Goal: Task Accomplishment & Management: Manage account settings

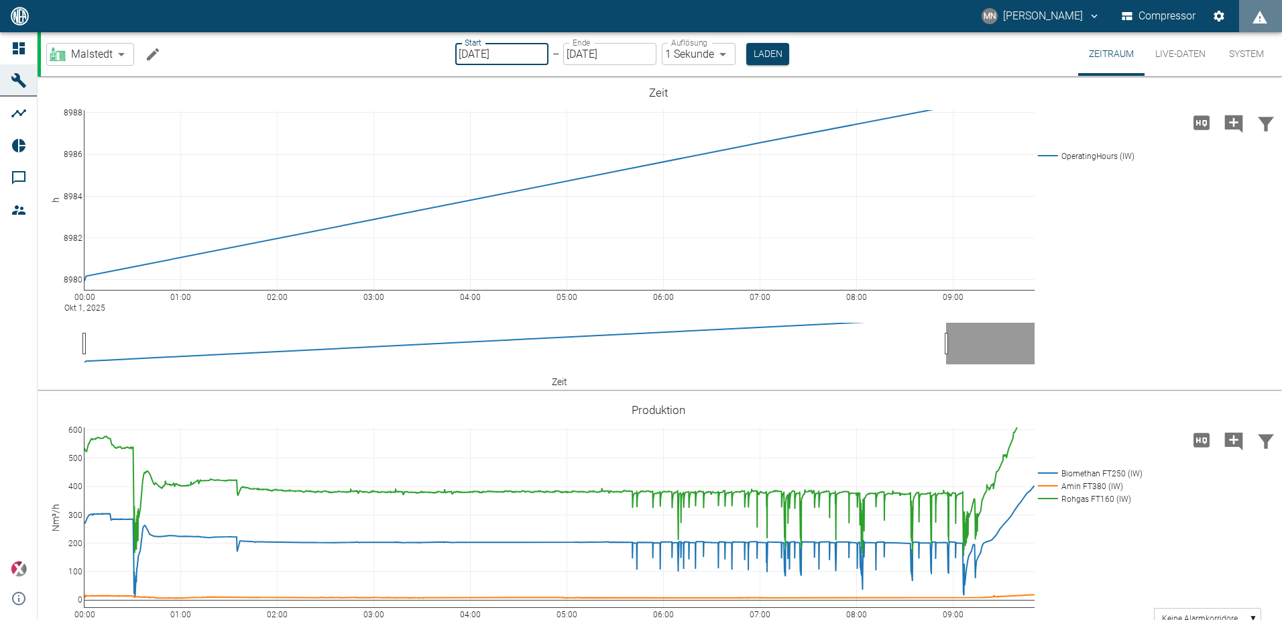
click at [538, 55] on input "[DATE]" at bounding box center [501, 54] width 93 height 22
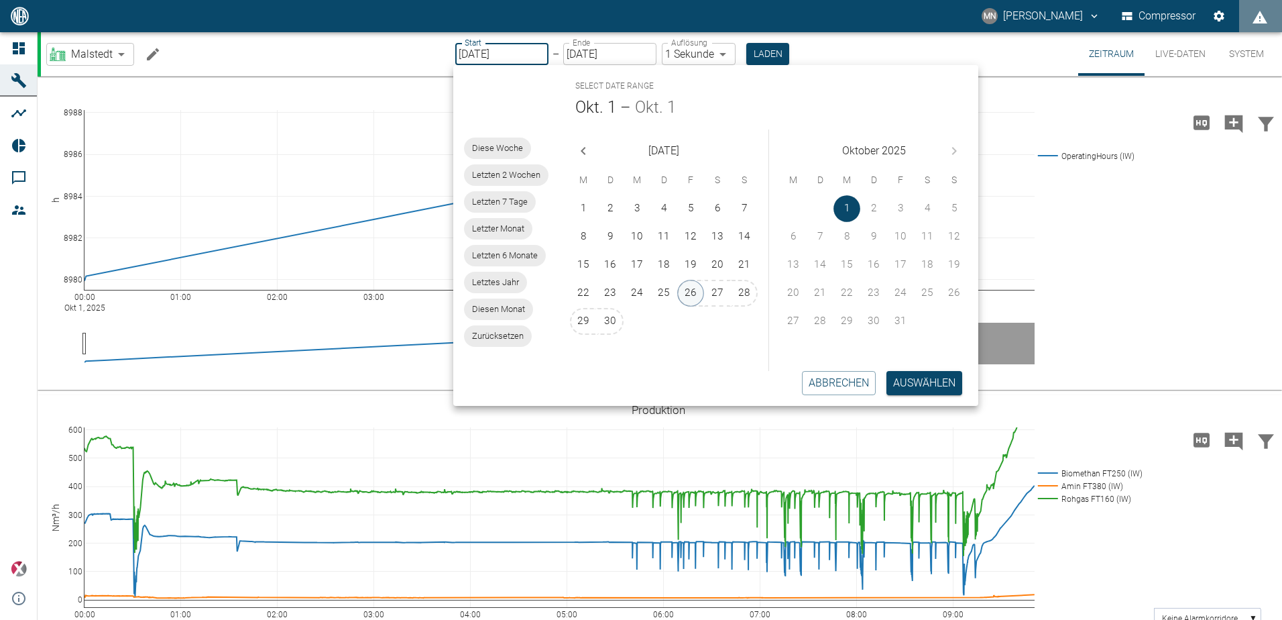
click at [691, 290] on button "26" at bounding box center [690, 293] width 27 height 27
type input "[DATE]"
type input "2min"
click at [932, 384] on button "Auswählen" at bounding box center [926, 383] width 76 height 24
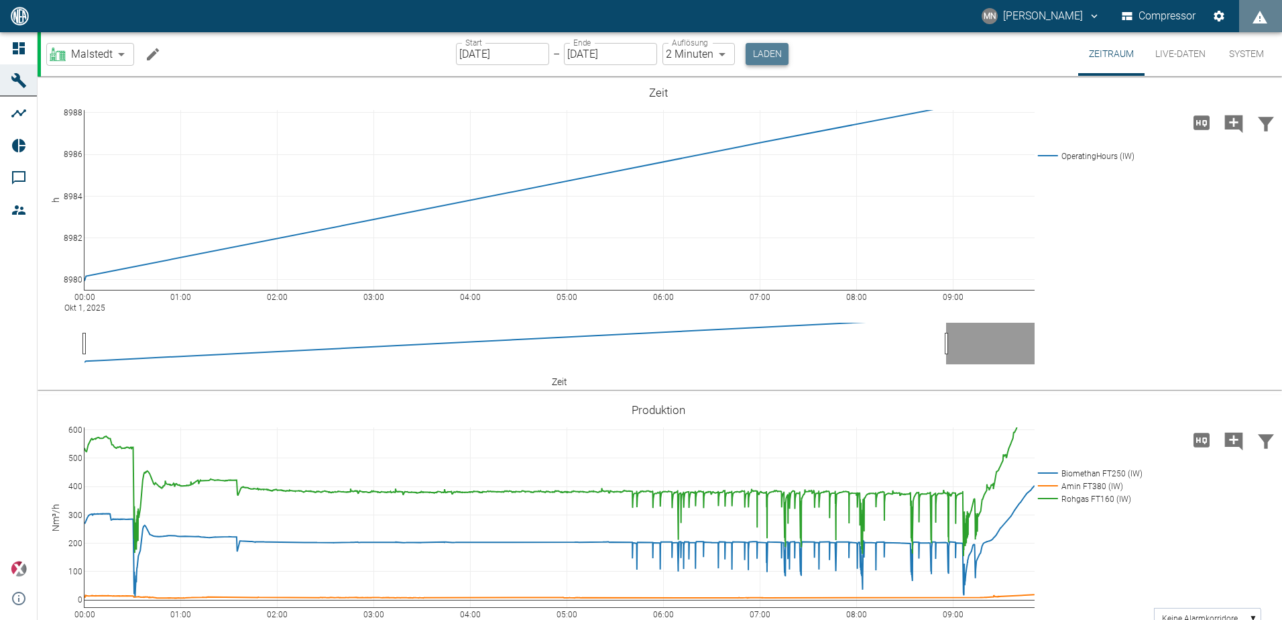
click at [772, 51] on button "Laden" at bounding box center [767, 54] width 43 height 22
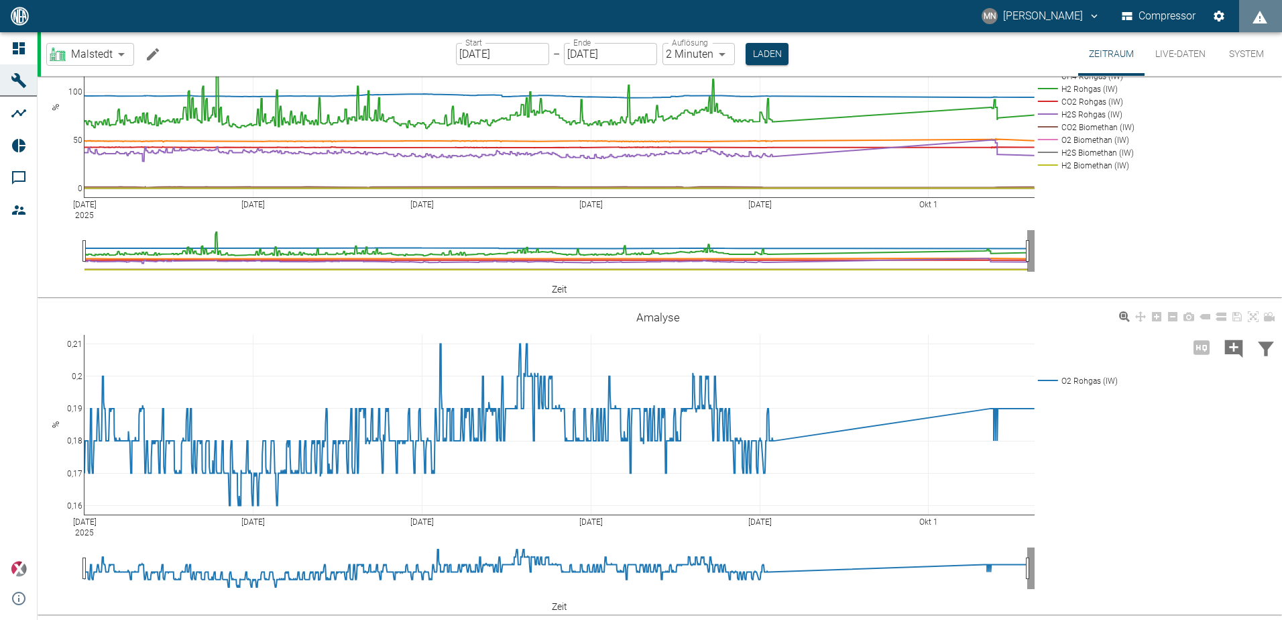
scroll to position [1995, 0]
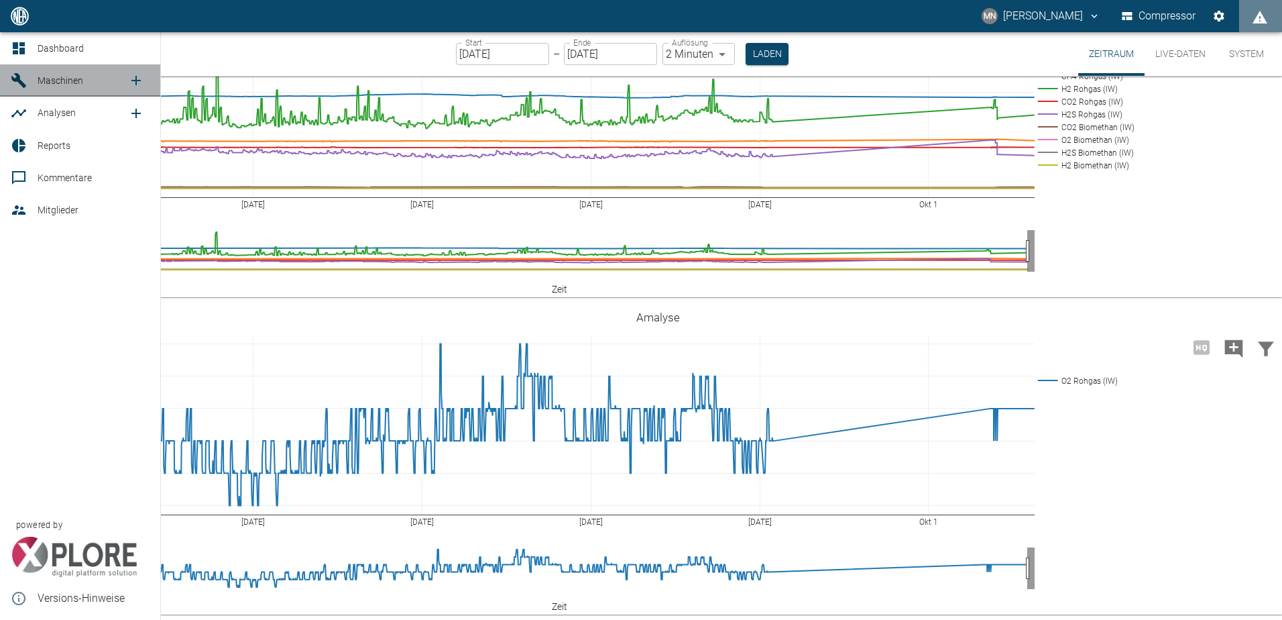
click at [60, 84] on span "Maschinen" at bounding box center [61, 80] width 46 height 11
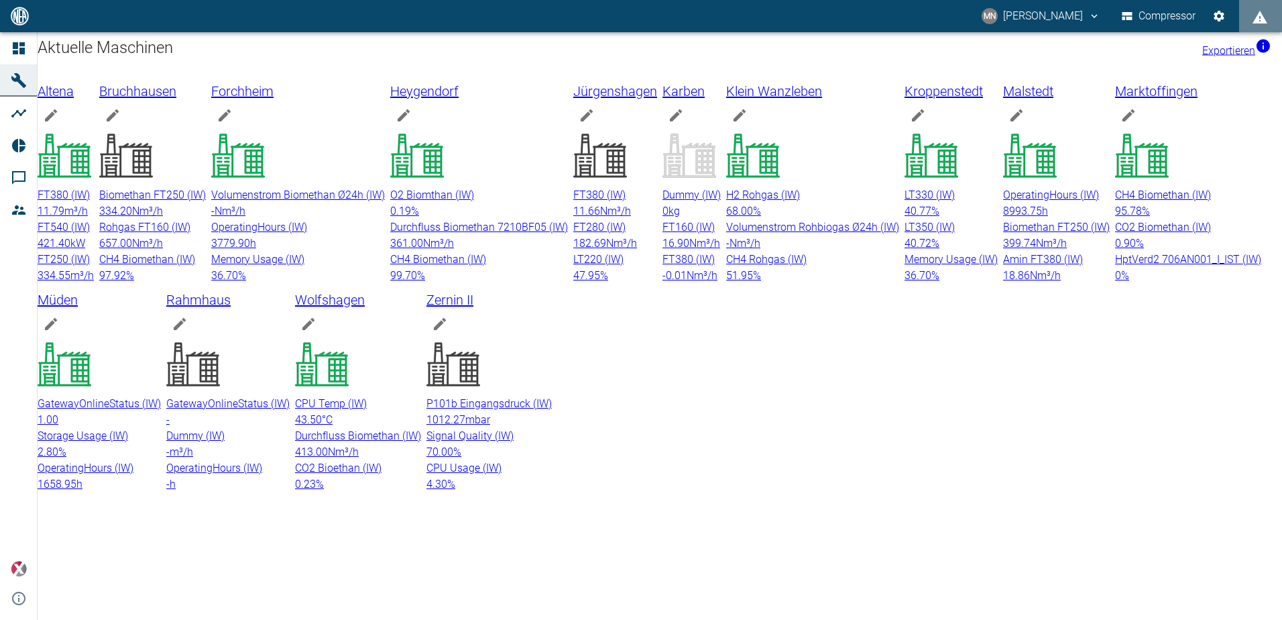
click at [1115, 203] on p "CH4 Biomethan (IW)" at bounding box center [1188, 195] width 146 height 16
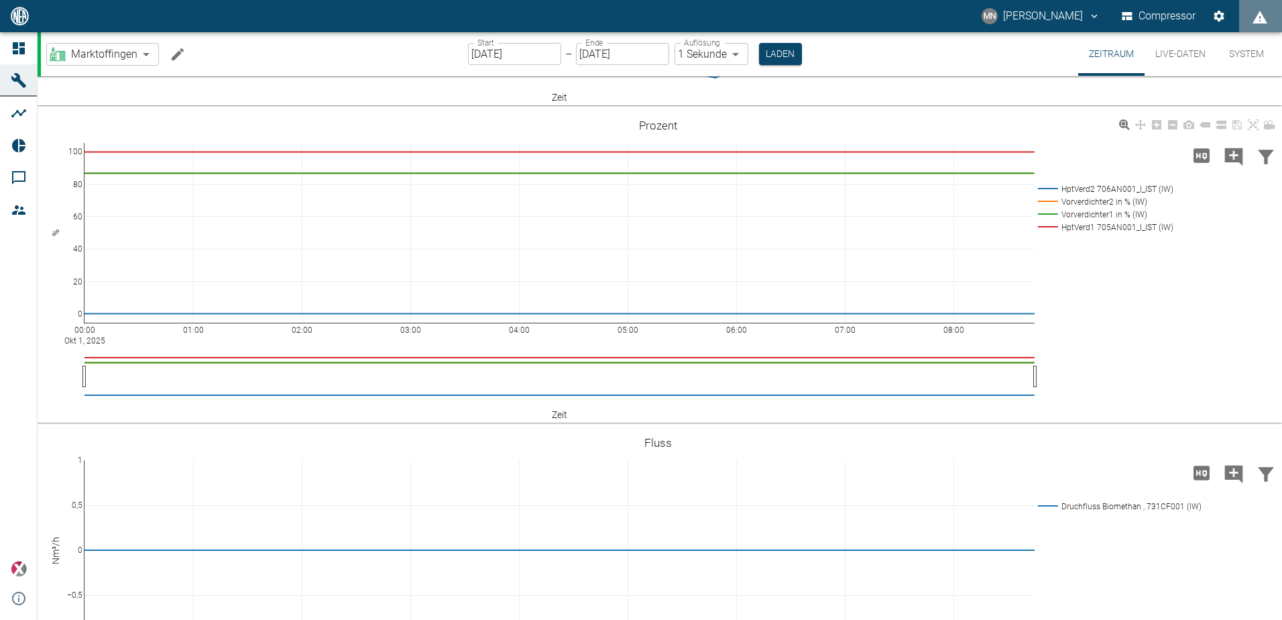
scroll to position [805, 0]
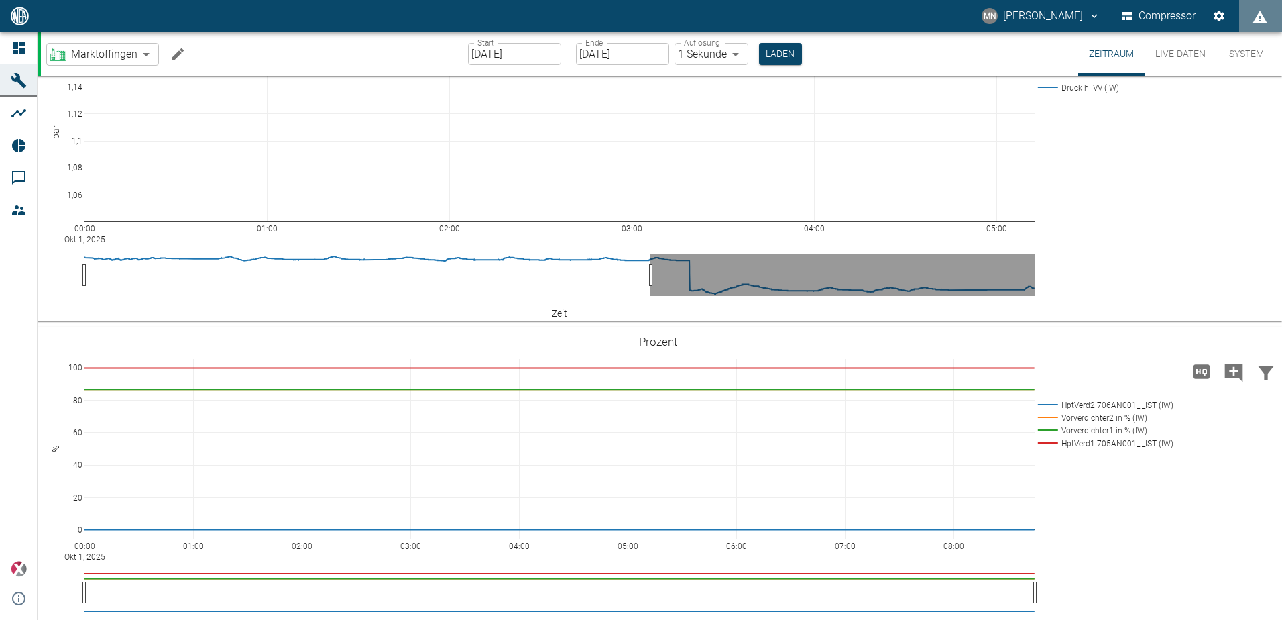
drag, startPoint x: 1031, startPoint y: 492, endPoint x: 647, endPoint y: 490, distance: 384.2
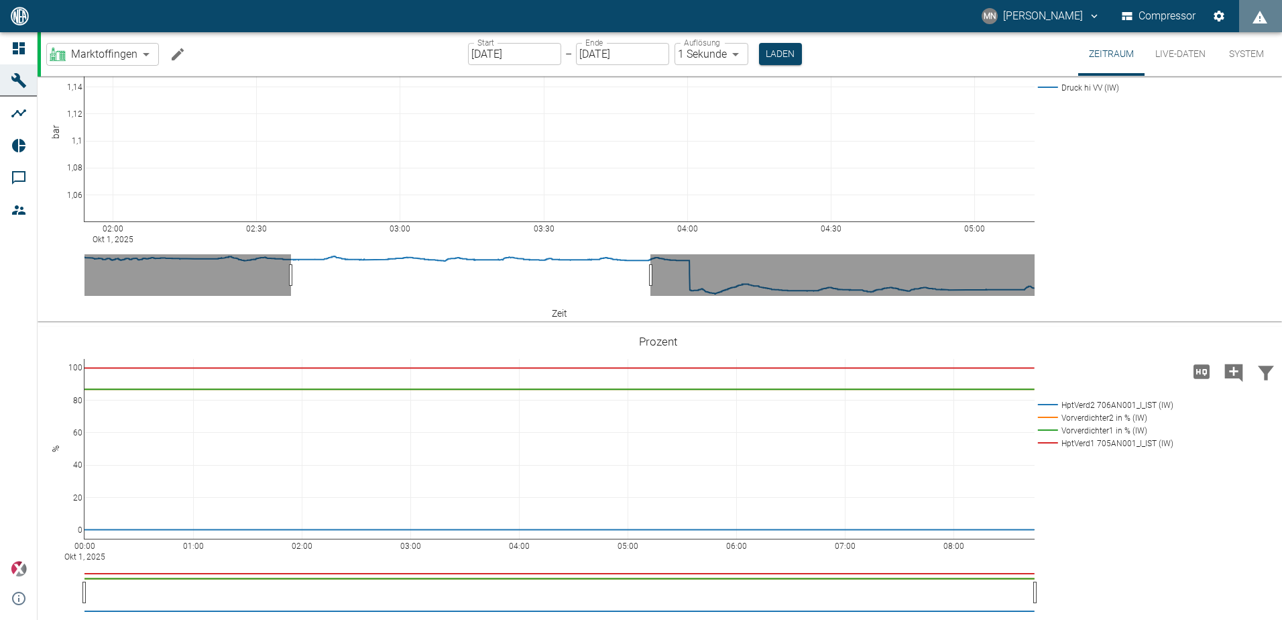
drag, startPoint x: 86, startPoint y: 495, endPoint x: 347, endPoint y: 491, distance: 260.8
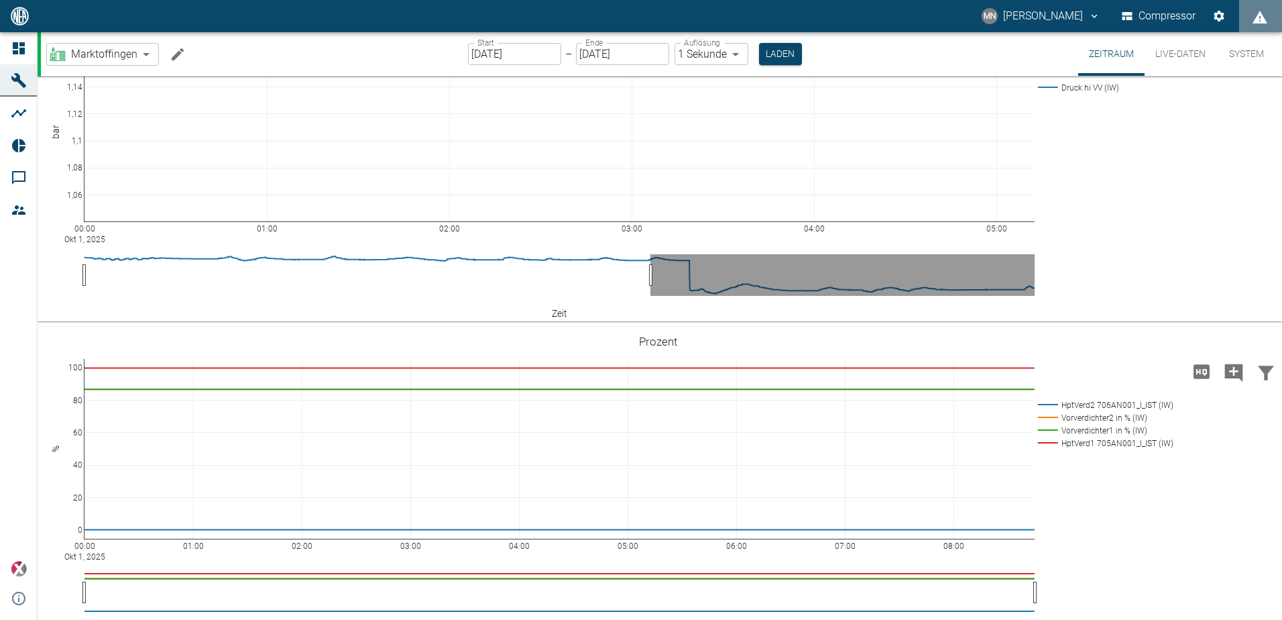
drag, startPoint x: 343, startPoint y: 495, endPoint x: 129, endPoint y: 490, distance: 213.9
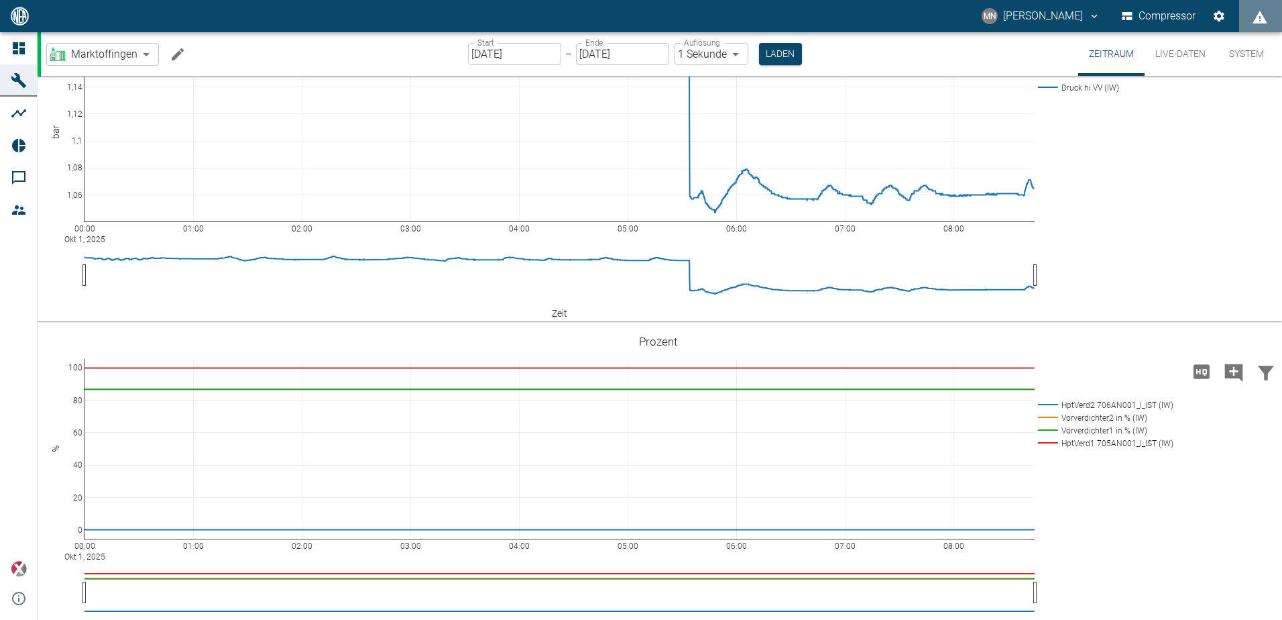
drag, startPoint x: 650, startPoint y: 491, endPoint x: 793, endPoint y: 455, distance: 146.7
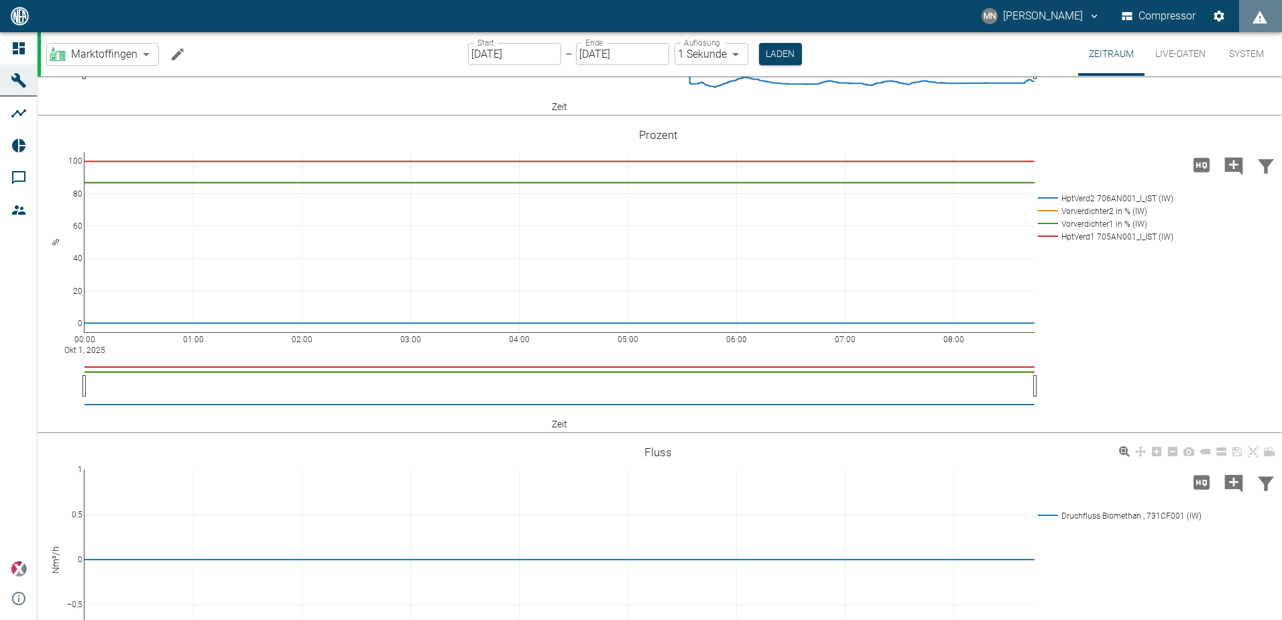
scroll to position [1008, 0]
click at [1200, 179] on icon "Hohe Auflösung" at bounding box center [1201, 168] width 21 height 21
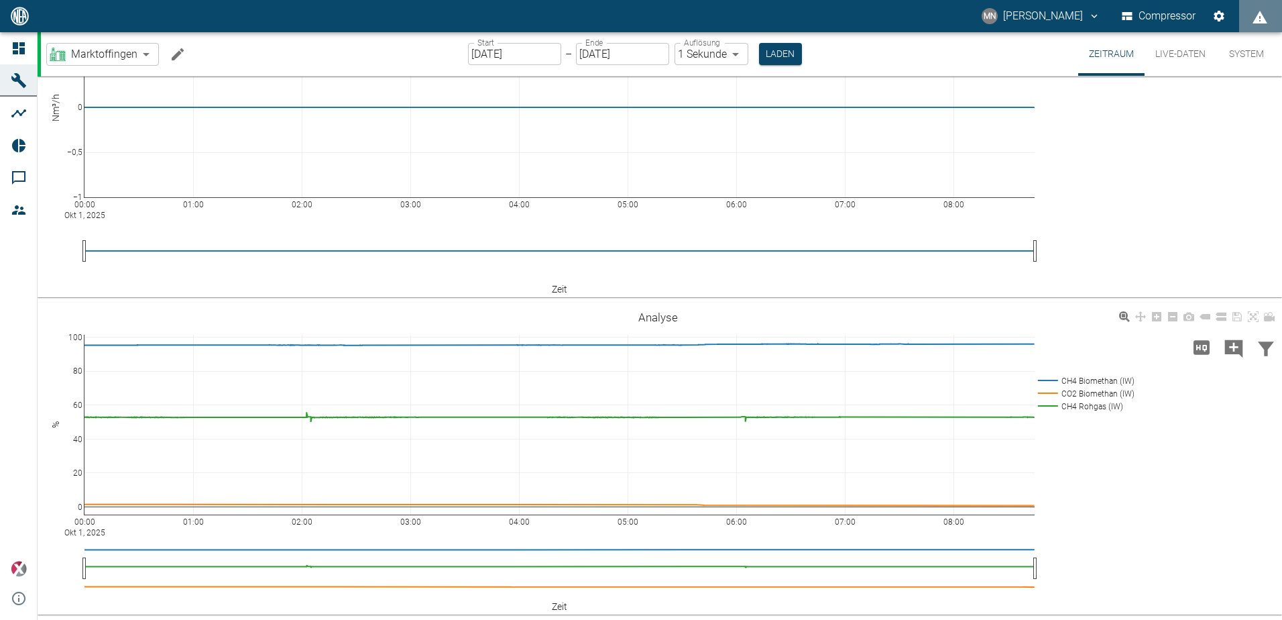
scroll to position [1477, 0]
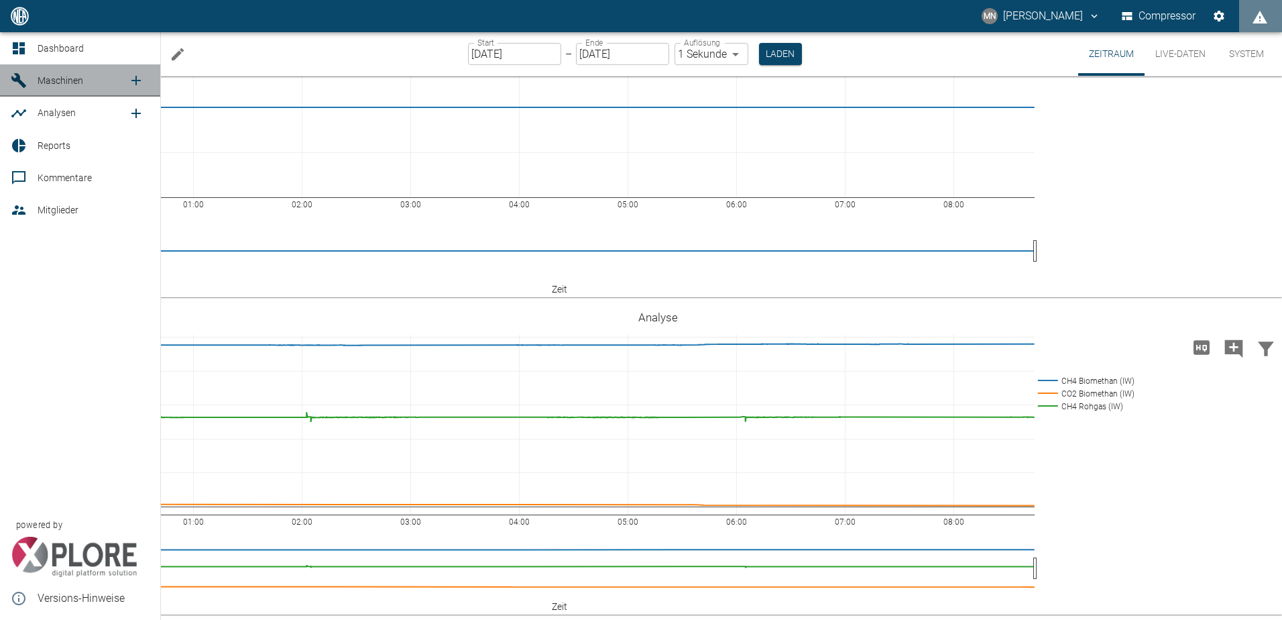
click at [82, 80] on span "Maschinen" at bounding box center [61, 80] width 46 height 11
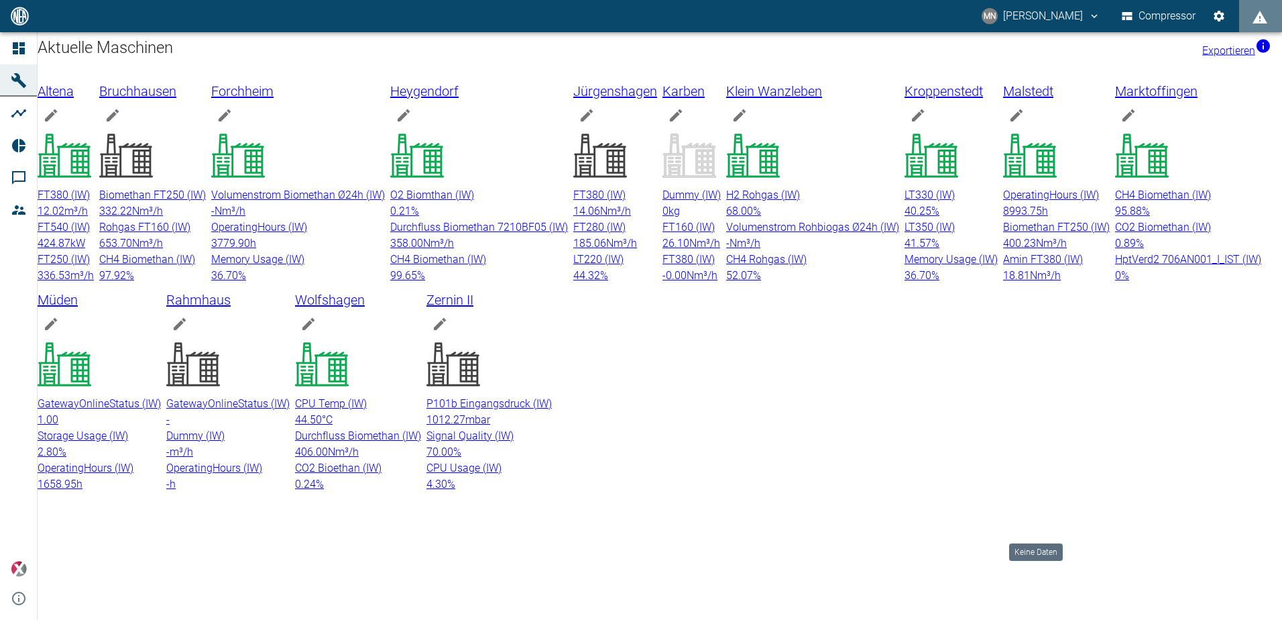
click at [290, 396] on div at bounding box center [227, 366] width 123 height 58
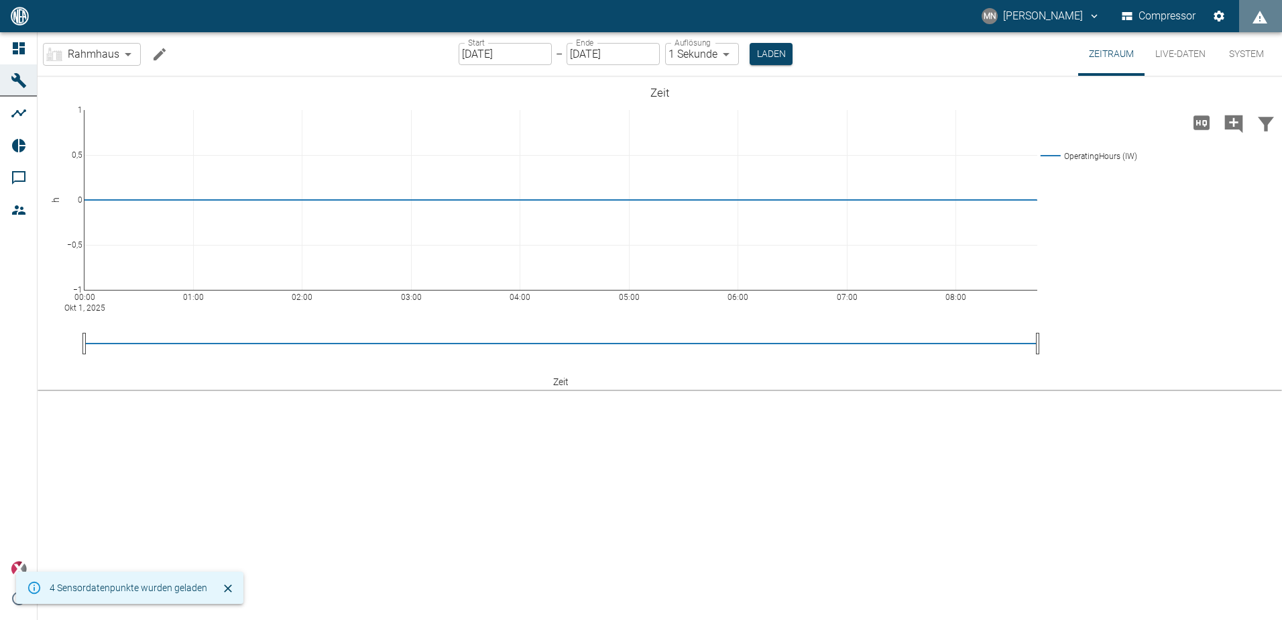
click at [526, 55] on input "[DATE]" at bounding box center [505, 54] width 93 height 22
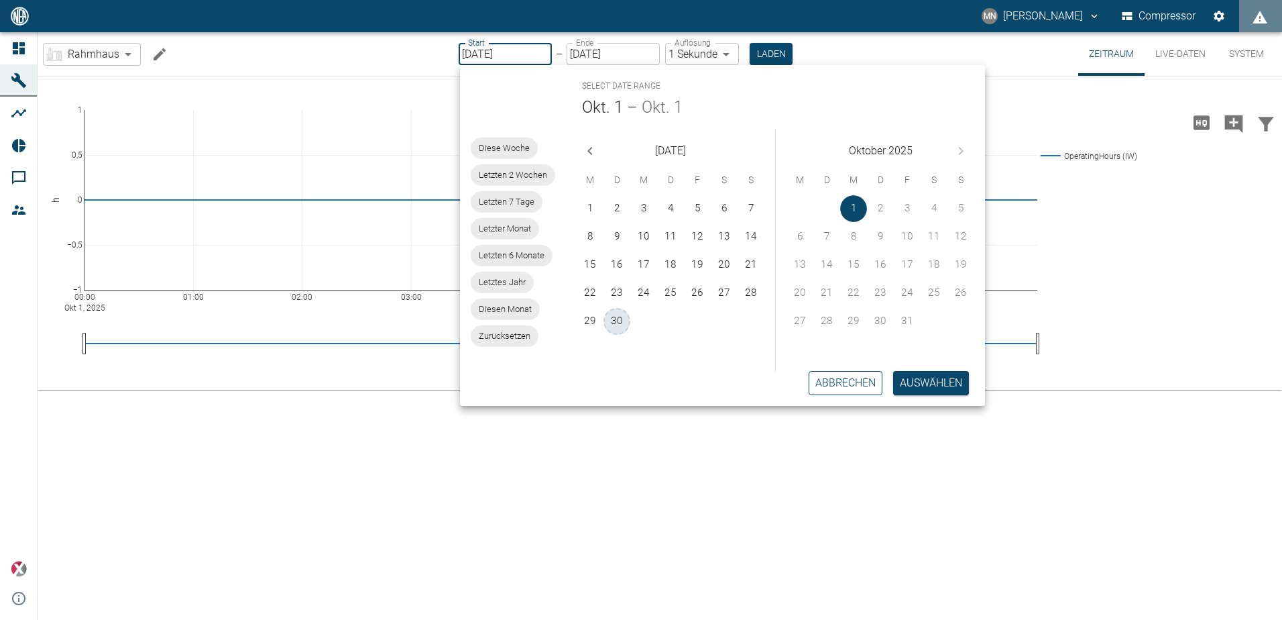
click at [610, 320] on button "30" at bounding box center [616, 321] width 27 height 27
type input "[DATE]"
type input "2min"
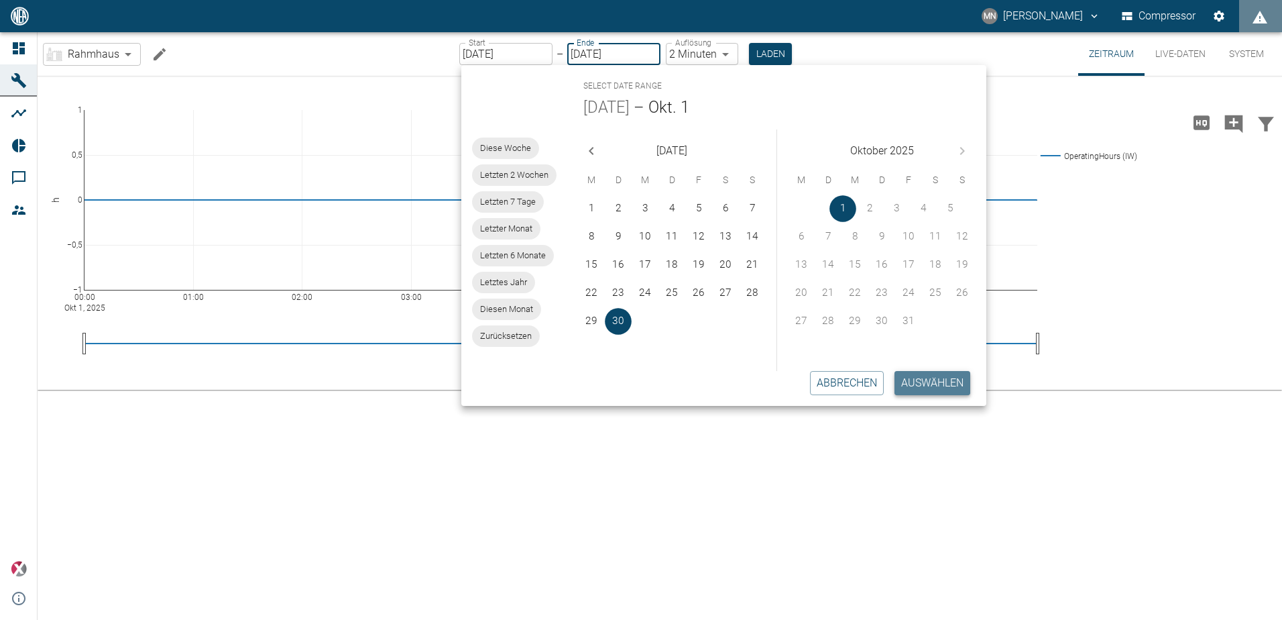
click at [958, 388] on button "Auswählen" at bounding box center [932, 383] width 76 height 24
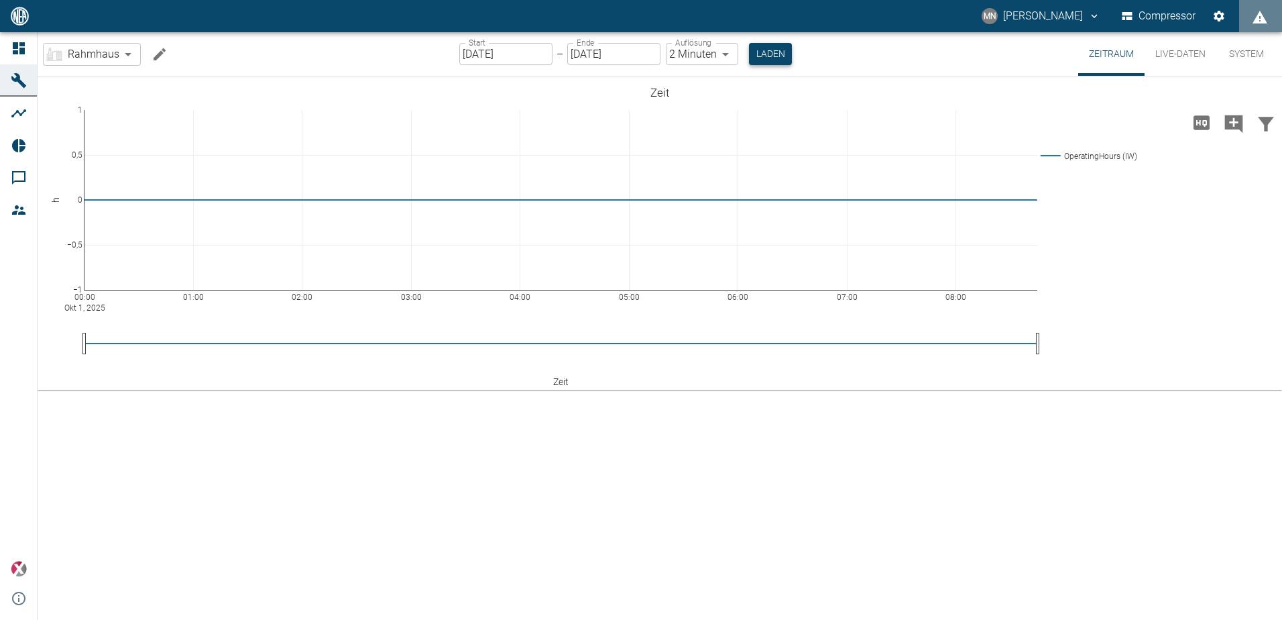
click at [784, 54] on button "Laden" at bounding box center [770, 54] width 43 height 22
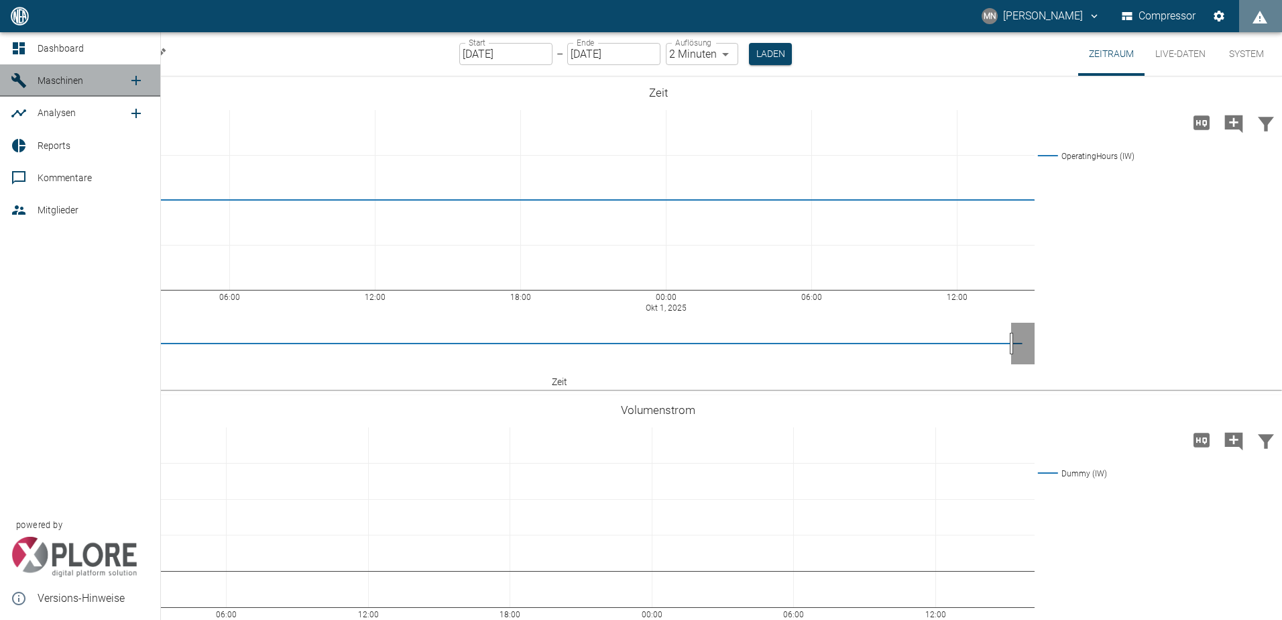
click at [48, 85] on span "Maschinen" at bounding box center [61, 80] width 46 height 11
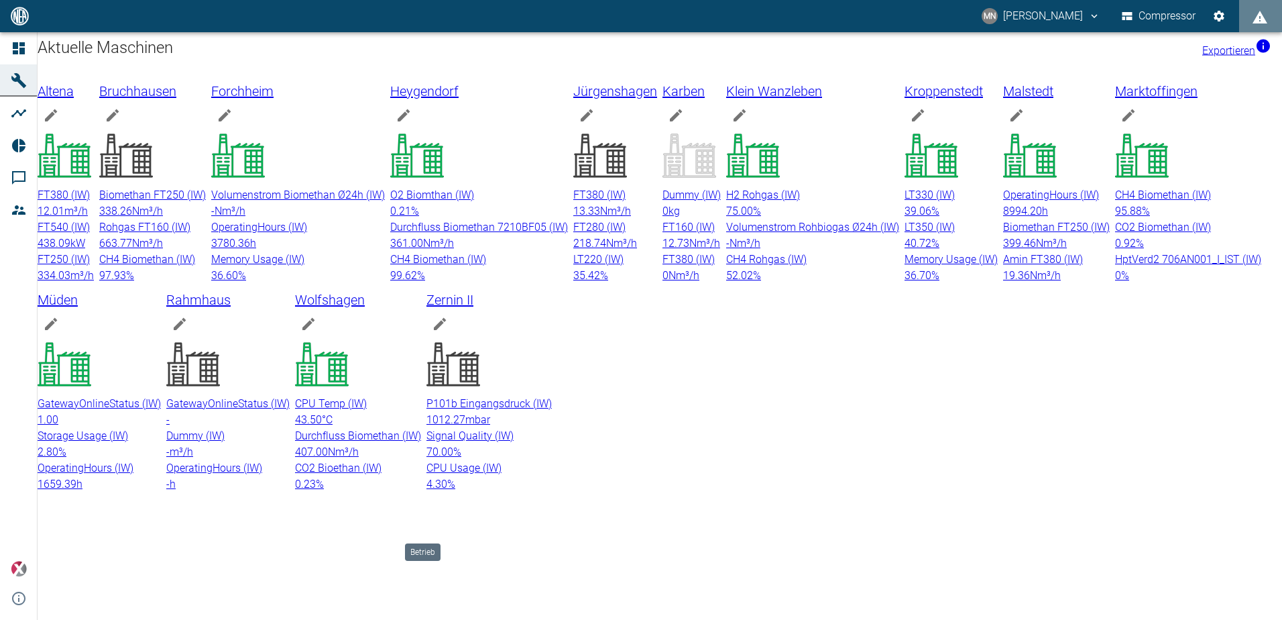
click at [1115, 182] on icon at bounding box center [1142, 156] width 54 height 54
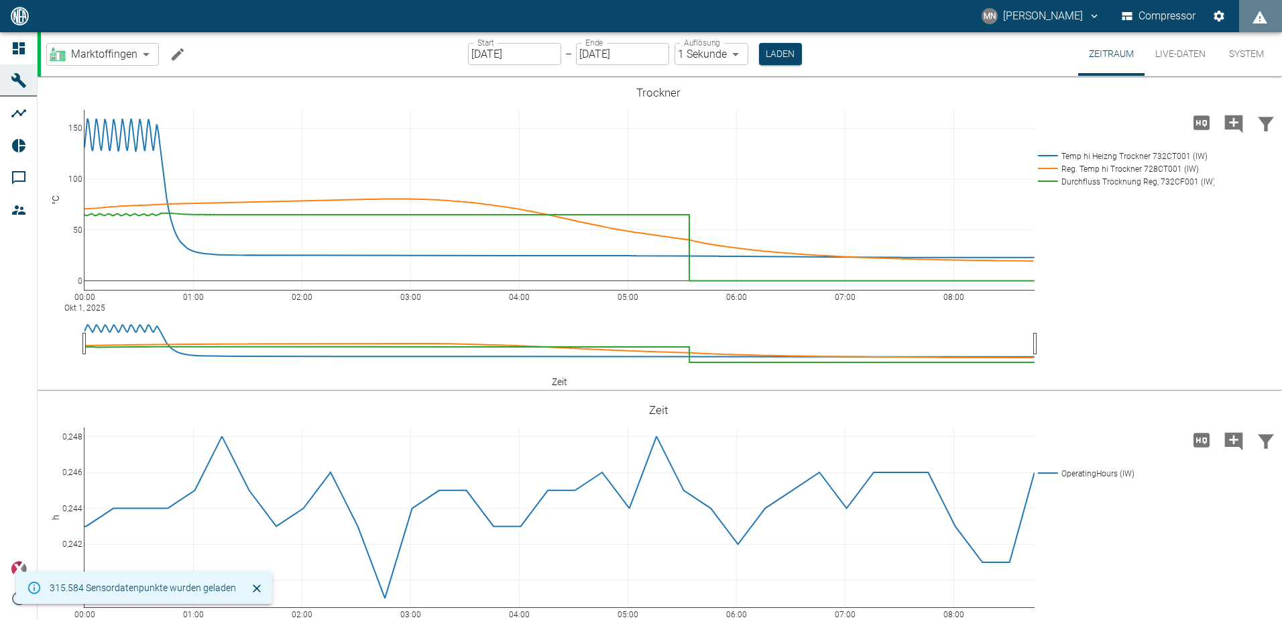
click at [1171, 52] on button "Live-Daten" at bounding box center [1181, 54] width 72 height 44
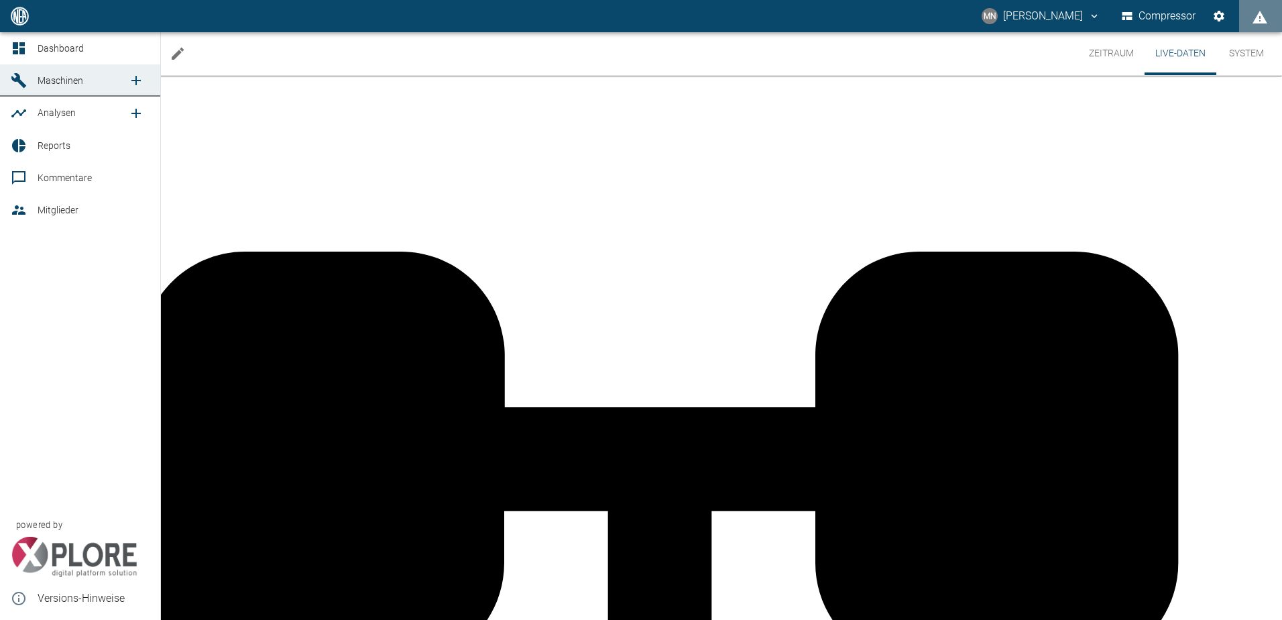
click at [87, 148] on span "Reports" at bounding box center [94, 145] width 112 height 16
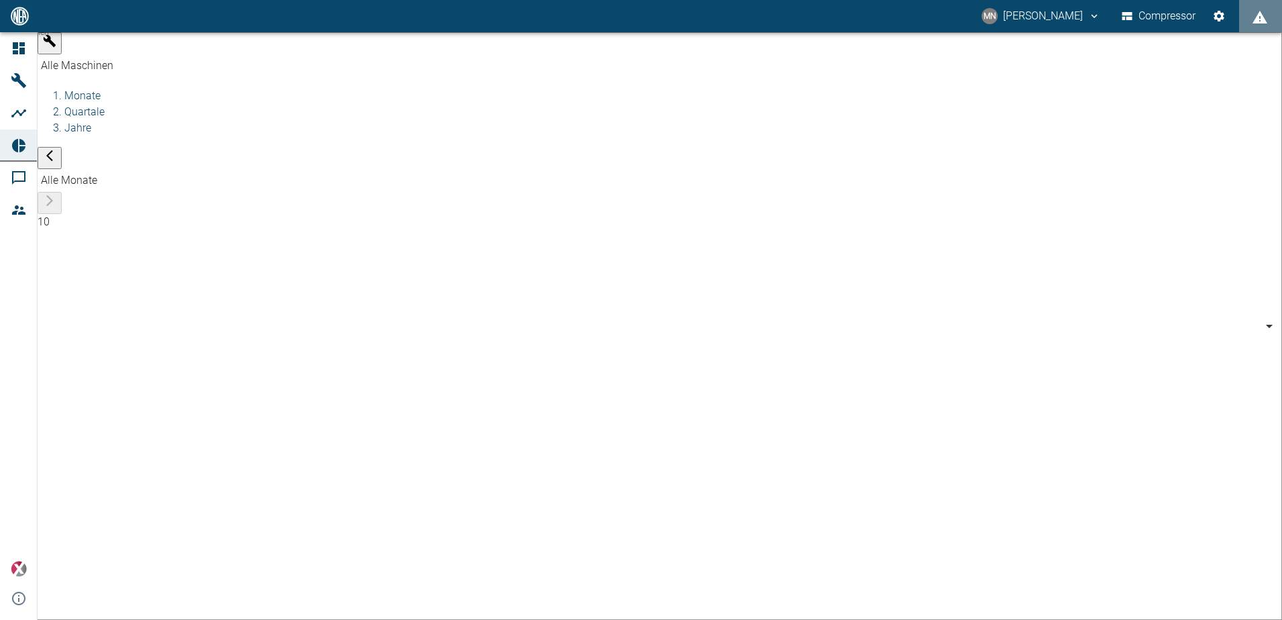
type input "e9731f2b-3ac7-4cb6-9b2a-632822ff81b9"
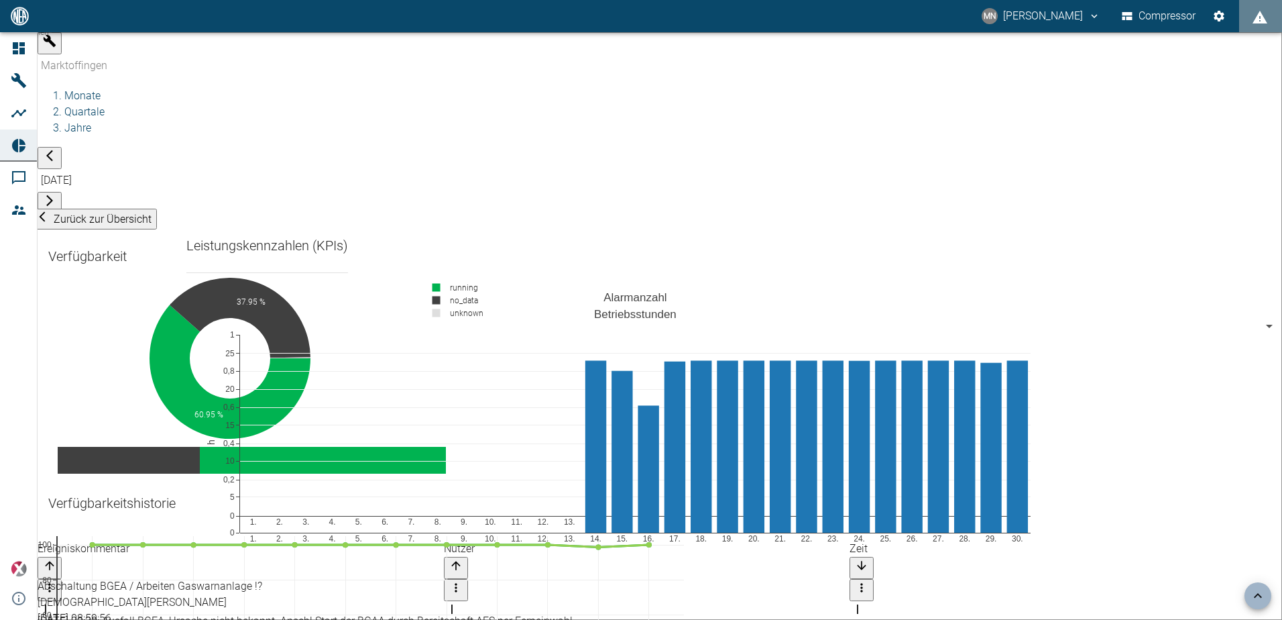
scroll to position [1006, 0]
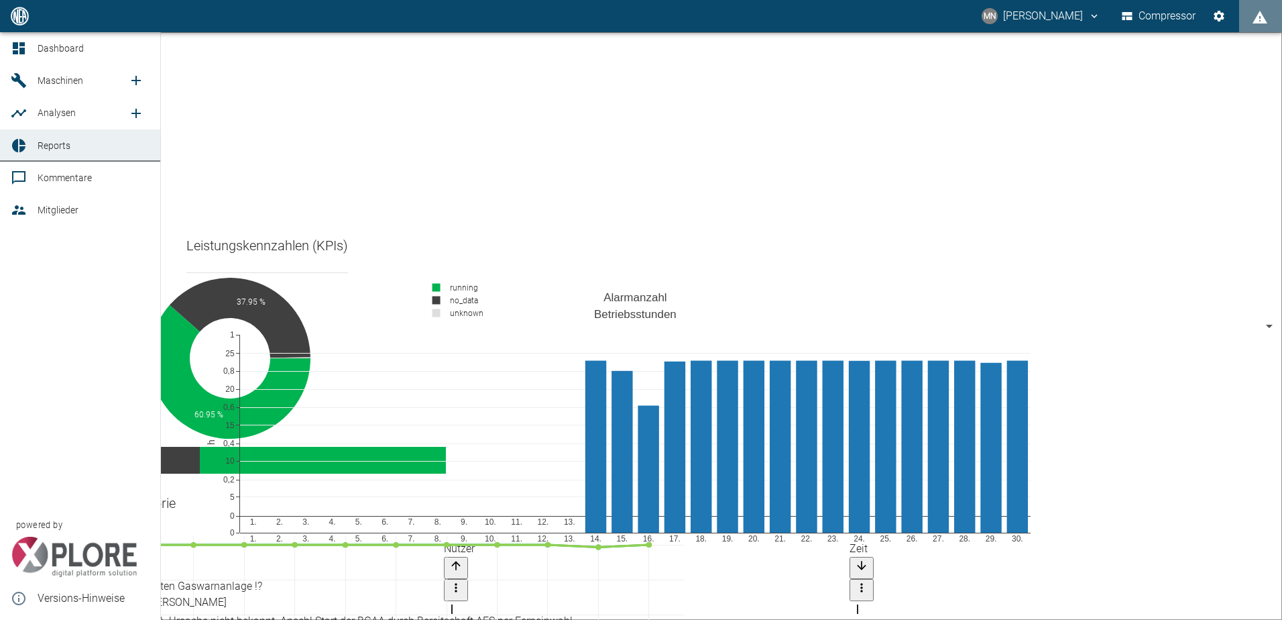
click at [54, 78] on span "Maschinen" at bounding box center [61, 80] width 46 height 11
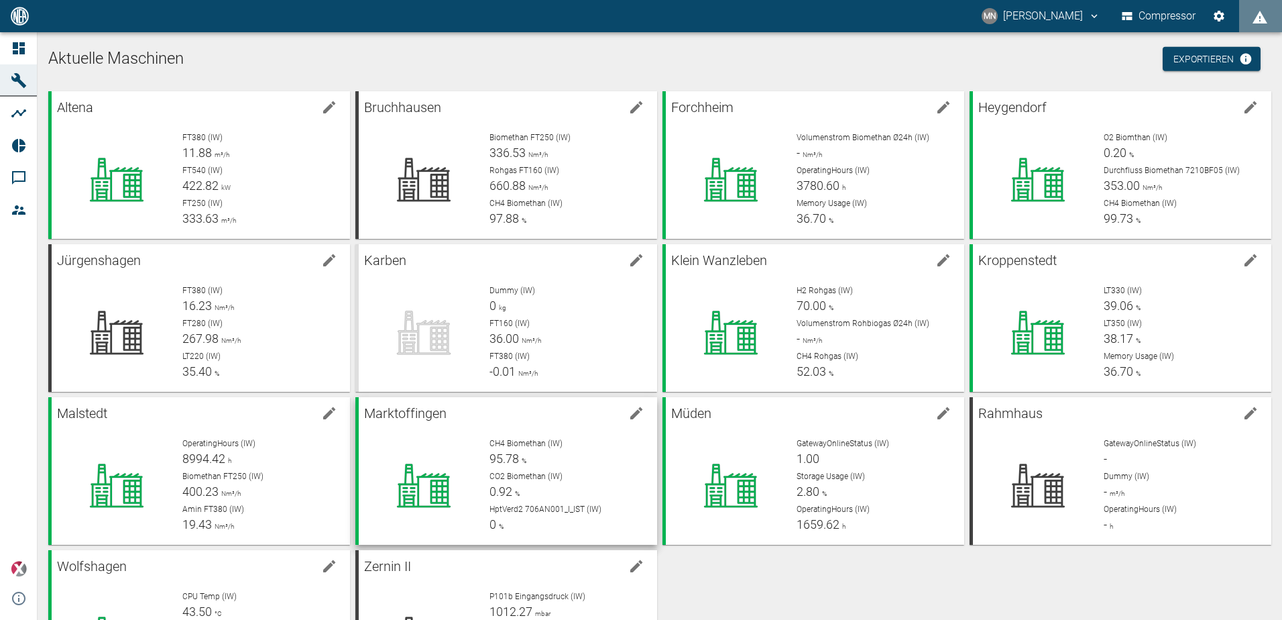
click at [512, 459] on span "95.78" at bounding box center [504, 458] width 30 height 14
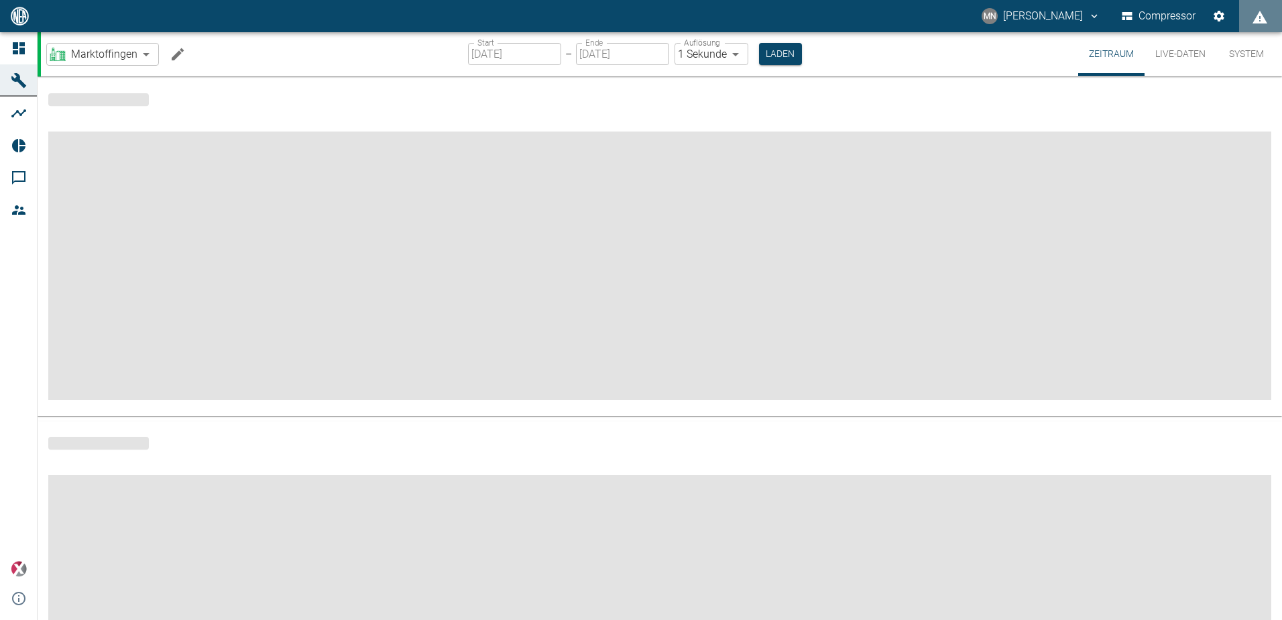
click at [176, 55] on icon "Machine bearbeiten" at bounding box center [178, 54] width 12 height 12
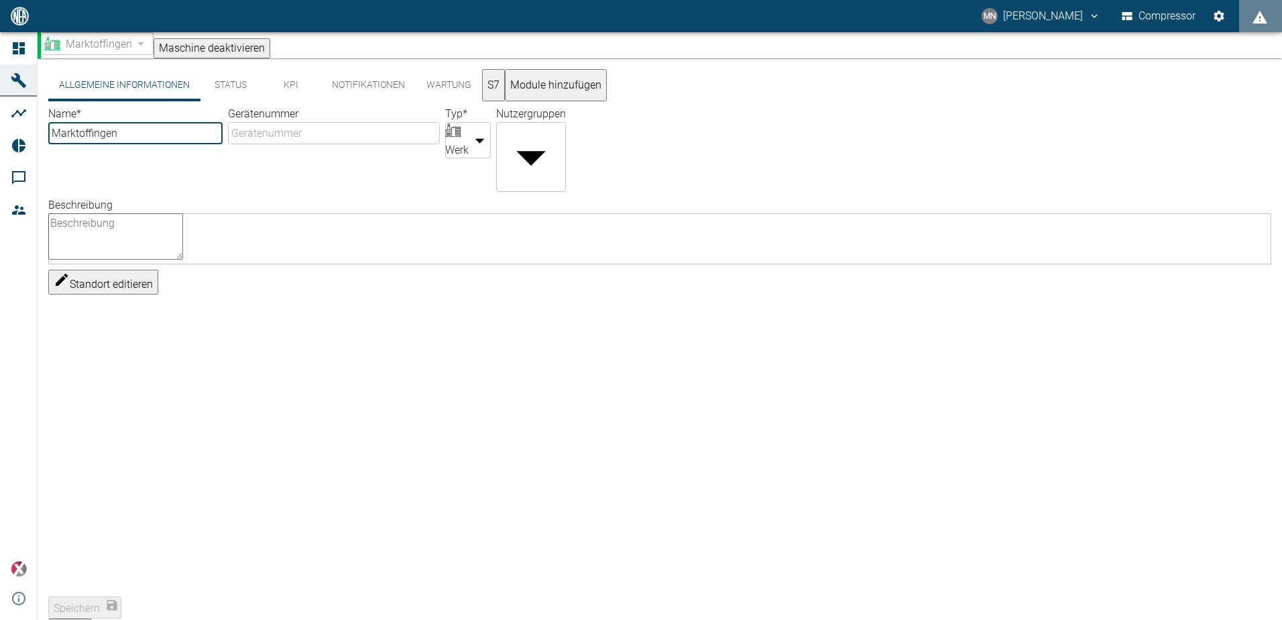
type input "Marktoffingen"
type input "Factory"
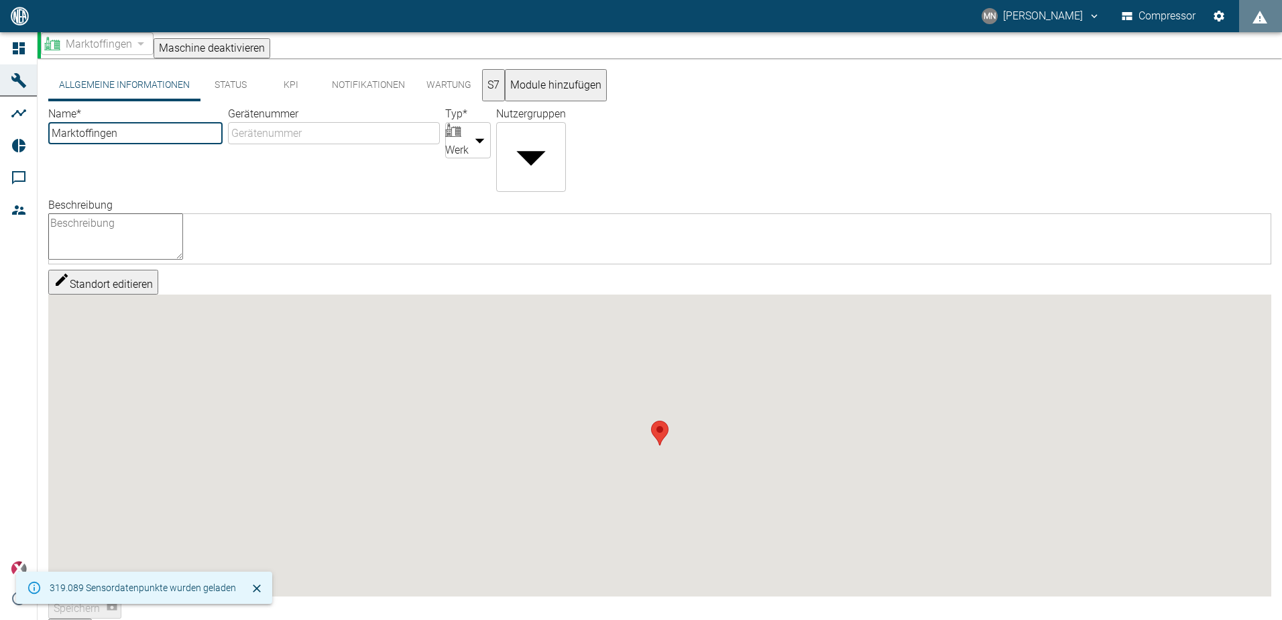
click at [225, 89] on button "Status" at bounding box center [230, 85] width 60 height 32
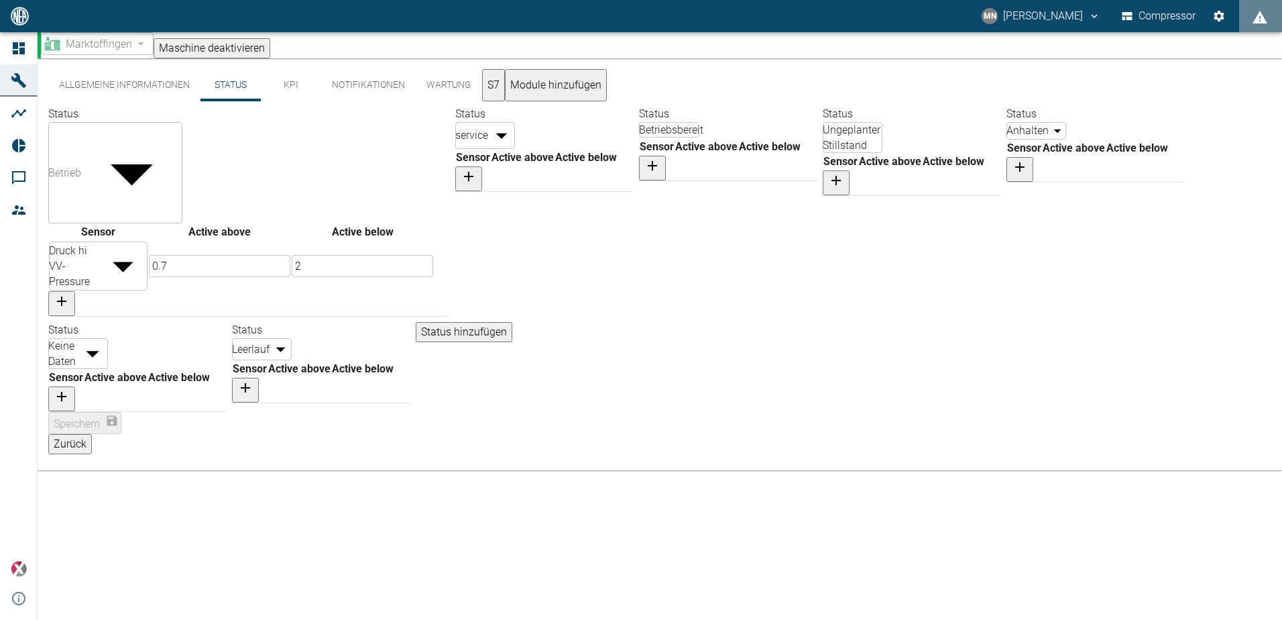
scroll to position [38, 0]
click at [253, 396] on icon "button" at bounding box center [245, 387] width 16 height 16
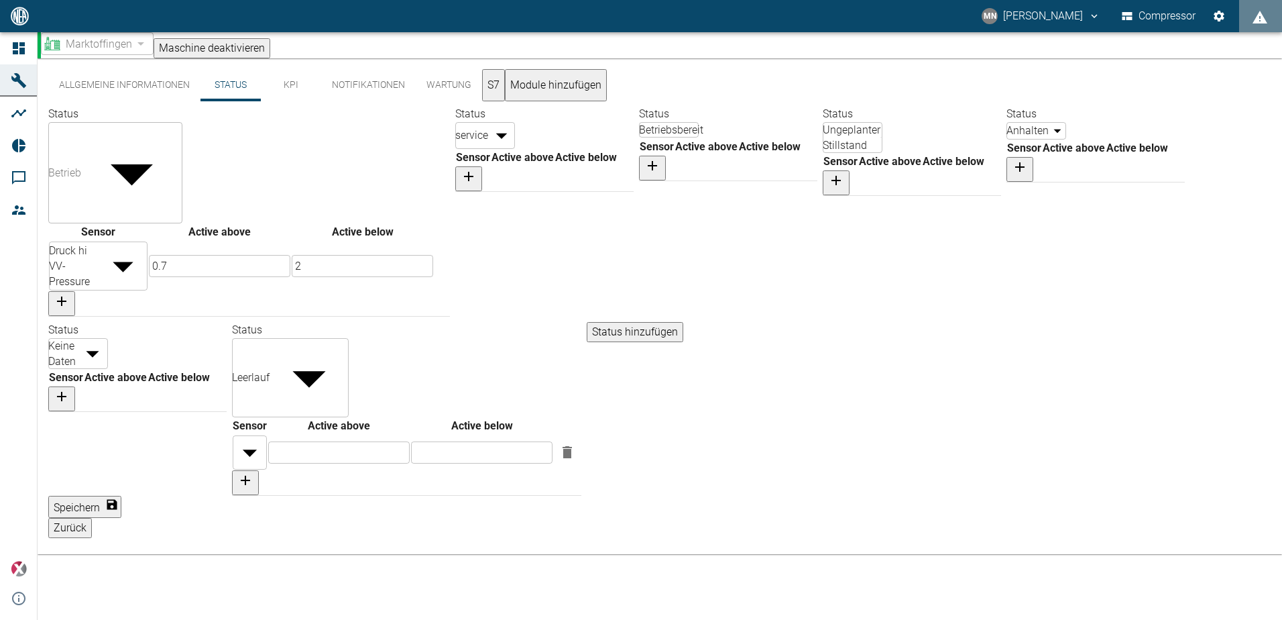
click at [769, 518] on body "MN Manuel Neumann Compressor Dashboard Maschinen Analysen Reports Kommentare Mi…" at bounding box center [641, 310] width 1282 height 620
click at [398, 619] on div at bounding box center [641, 630] width 1282 height 0
click at [110, 90] on button "Allgemeine Informationen" at bounding box center [124, 85] width 152 height 32
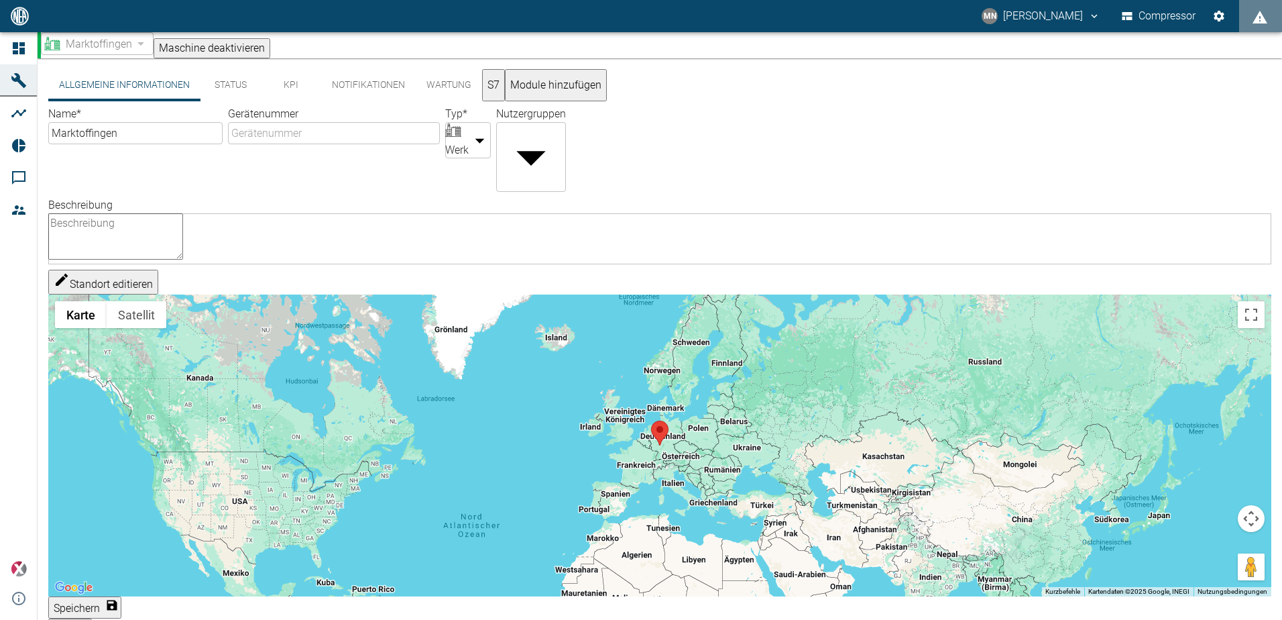
drag, startPoint x: 649, startPoint y: 461, endPoint x: 520, endPoint y: 412, distance: 138.3
click at [520, 412] on div "Standort editieren ← Nach links → Nach rechts ↑ Nach oben ↓ Nach unten + Heranz…" at bounding box center [659, 433] width 1223 height 327
click at [706, 405] on div "Standort editieren ← Nach links → Nach rechts ↑ Nach oben ↓ Nach unten + Heranz…" at bounding box center [659, 433] width 1223 height 327
drag, startPoint x: 751, startPoint y: 461, endPoint x: 681, endPoint y: 432, distance: 76.3
click at [681, 432] on div "Standort editieren ← Nach links → Nach rechts ↑ Nach oben ↓ Nach unten + Heranz…" at bounding box center [659, 433] width 1223 height 327
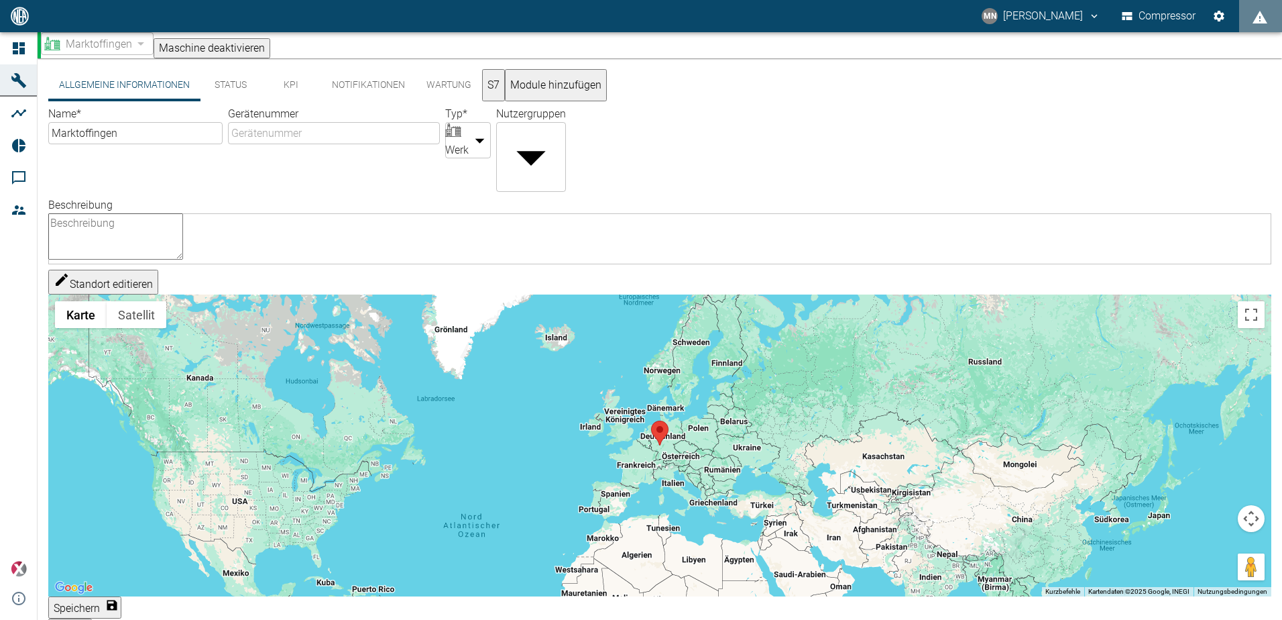
click at [1248, 524] on div "Standort editieren ← Nach links → Nach rechts ↑ Nach oben ↓ Nach unten + Heranz…" at bounding box center [659, 433] width 1223 height 327
drag, startPoint x: 634, startPoint y: 418, endPoint x: 693, endPoint y: 495, distance: 98.0
click at [693, 495] on div "Standort editieren ← Nach links → Nach rechts ↑ Nach oben ↓ Nach unten + Heranz…" at bounding box center [659, 433] width 1223 height 327
click at [665, 456] on div "Standort editieren ← Nach links → Nach rechts ↑ Nach oben ↓ Nach unten + Heranz…" at bounding box center [659, 433] width 1223 height 327
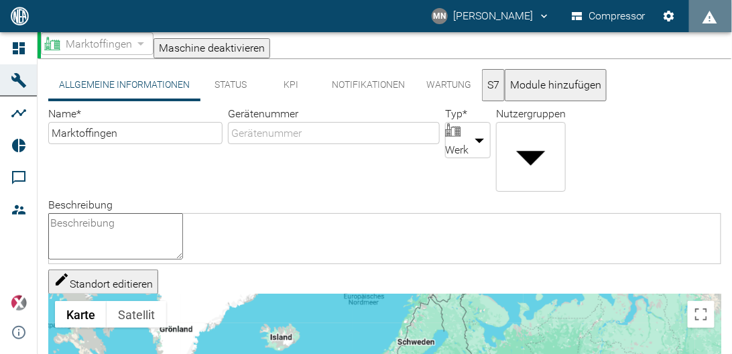
drag, startPoint x: 448, startPoint y: 315, endPoint x: 442, endPoint y: 303, distance: 13.5
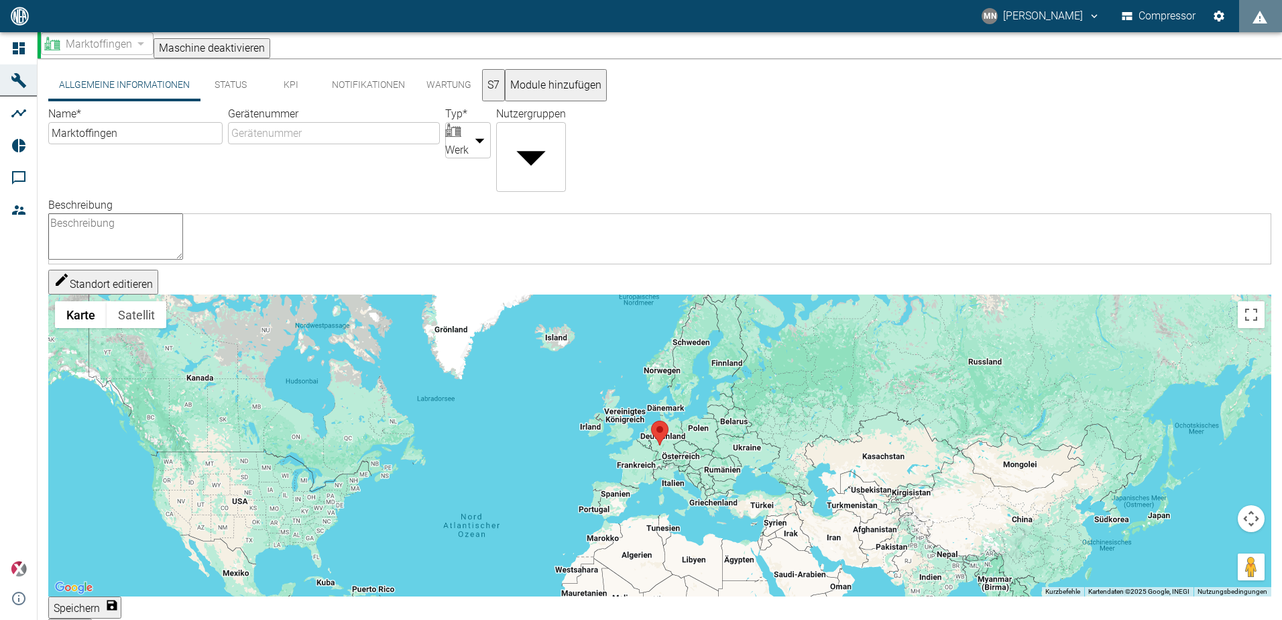
drag, startPoint x: 734, startPoint y: 516, endPoint x: 711, endPoint y: 487, distance: 37.7
click at [711, 487] on div "Standort editieren ← Nach links → Nach rechts ↑ Nach oben ↓ Nach unten + Heranz…" at bounding box center [659, 433] width 1223 height 327
click at [1248, 527] on div "Standort editieren ← Nach links → Nach rechts ↑ Nach oben ↓ Nach unten + Heranz…" at bounding box center [659, 433] width 1223 height 327
click at [1245, 314] on div "Standort editieren ← Nach links → Nach rechts ↑ Nach oben ↓ Nach unten + Heranz…" at bounding box center [659, 433] width 1223 height 327
drag, startPoint x: 448, startPoint y: 562, endPoint x: 430, endPoint y: 516, distance: 48.8
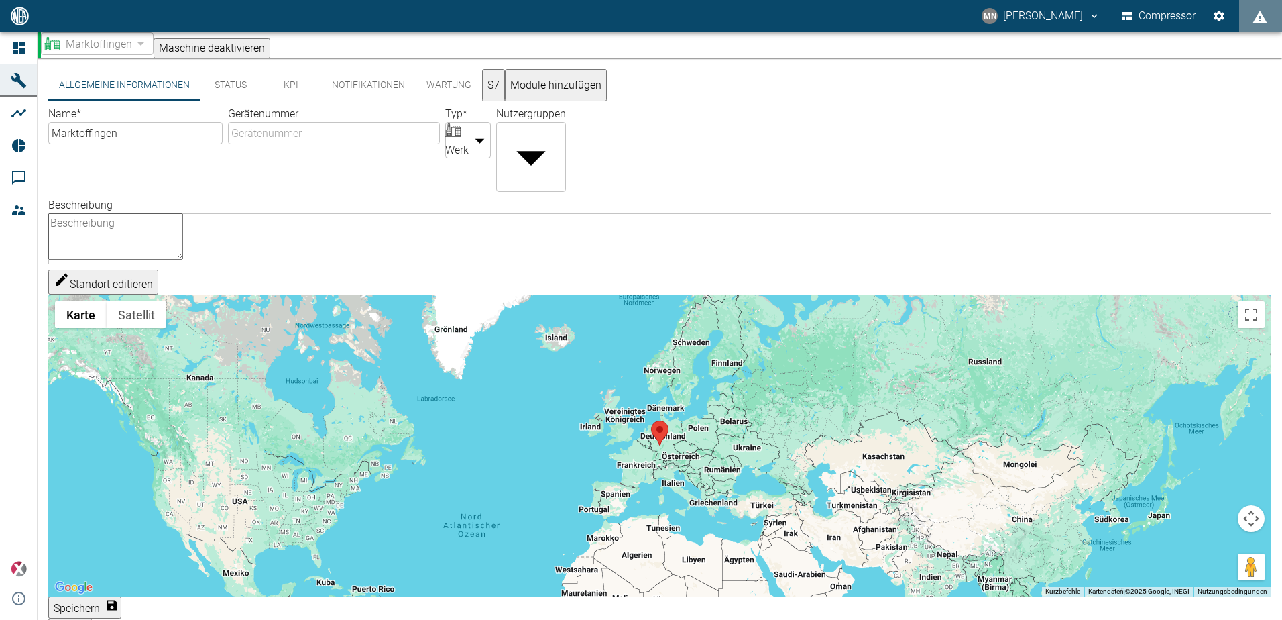
click at [430, 516] on div "Standort editieren ← Nach links → Nach rechts ↑ Nach oben ↓ Nach unten + Heranz…" at bounding box center [659, 433] width 1223 height 327
click at [589, 514] on div "Standort editieren ← Nach links → Nach rechts ↑ Nach oben ↓ Nach unten + Heranz…" at bounding box center [659, 433] width 1223 height 327
click at [661, 475] on div "Standort editieren ← Nach links → Nach rechts ↑ Nach oben ↓ Nach unten + Heranz…" at bounding box center [659, 433] width 1223 height 327
click at [130, 286] on button "Standort editieren" at bounding box center [103, 282] width 110 height 25
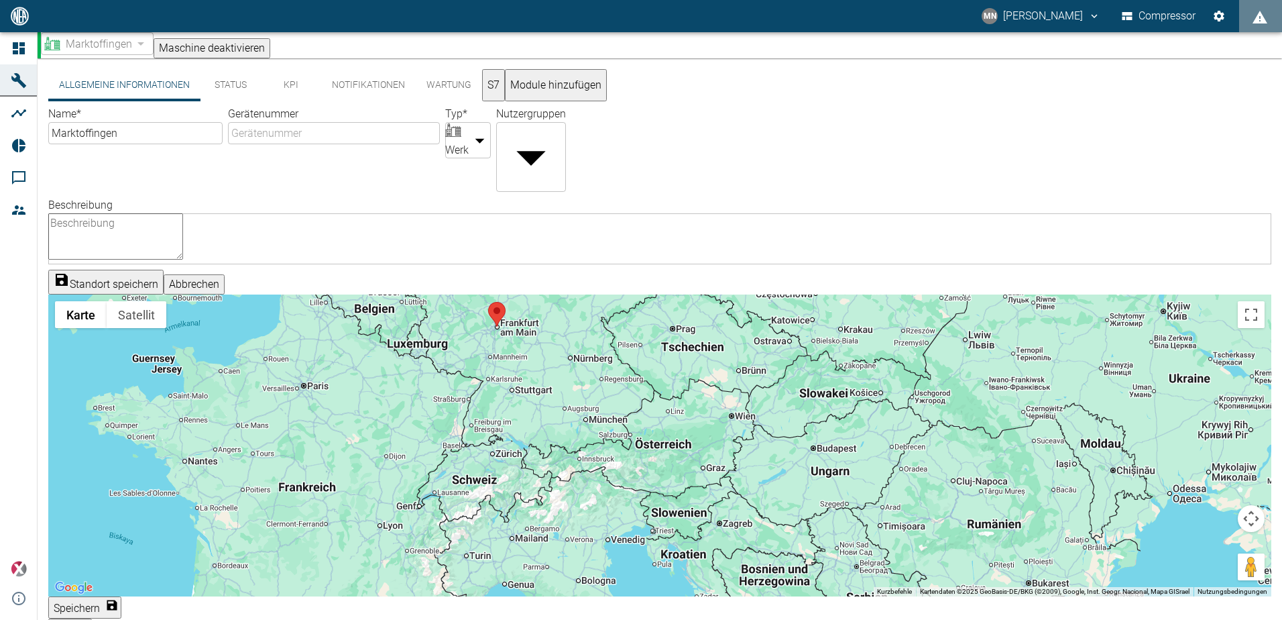
drag, startPoint x: 628, startPoint y: 355, endPoint x: 614, endPoint y: 515, distance: 160.8
click at [614, 515] on div at bounding box center [659, 445] width 1223 height 302
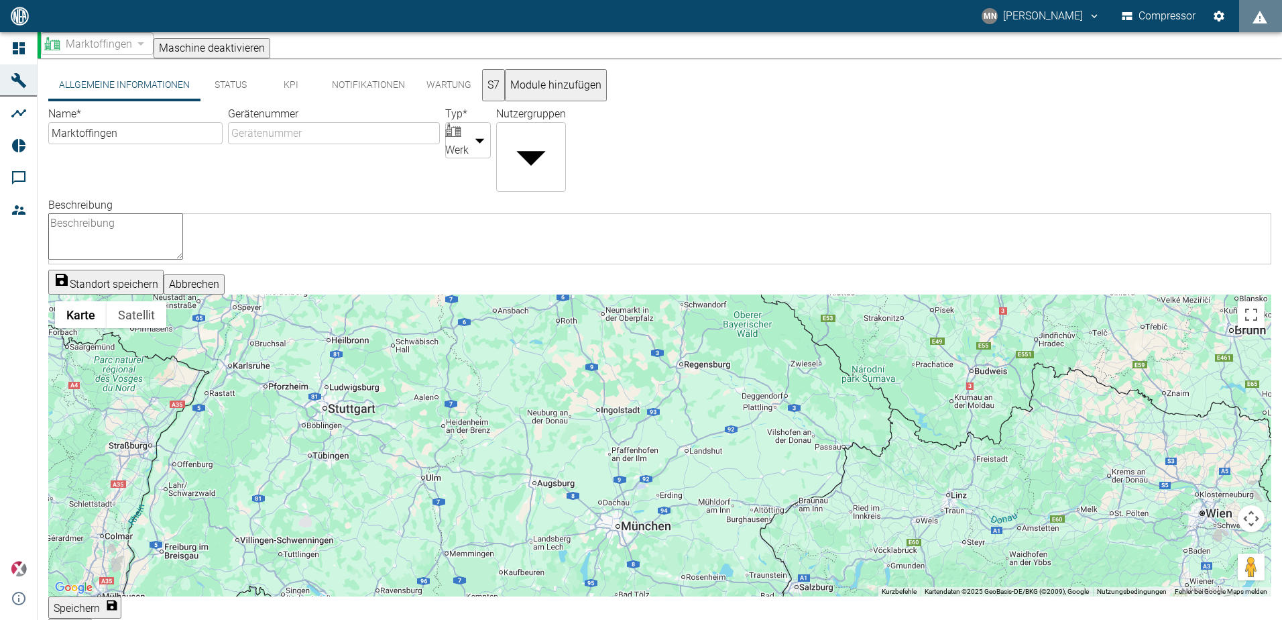
drag, startPoint x: 525, startPoint y: 373, endPoint x: 545, endPoint y: 432, distance: 61.7
click at [545, 432] on div at bounding box center [659, 445] width 1223 height 302
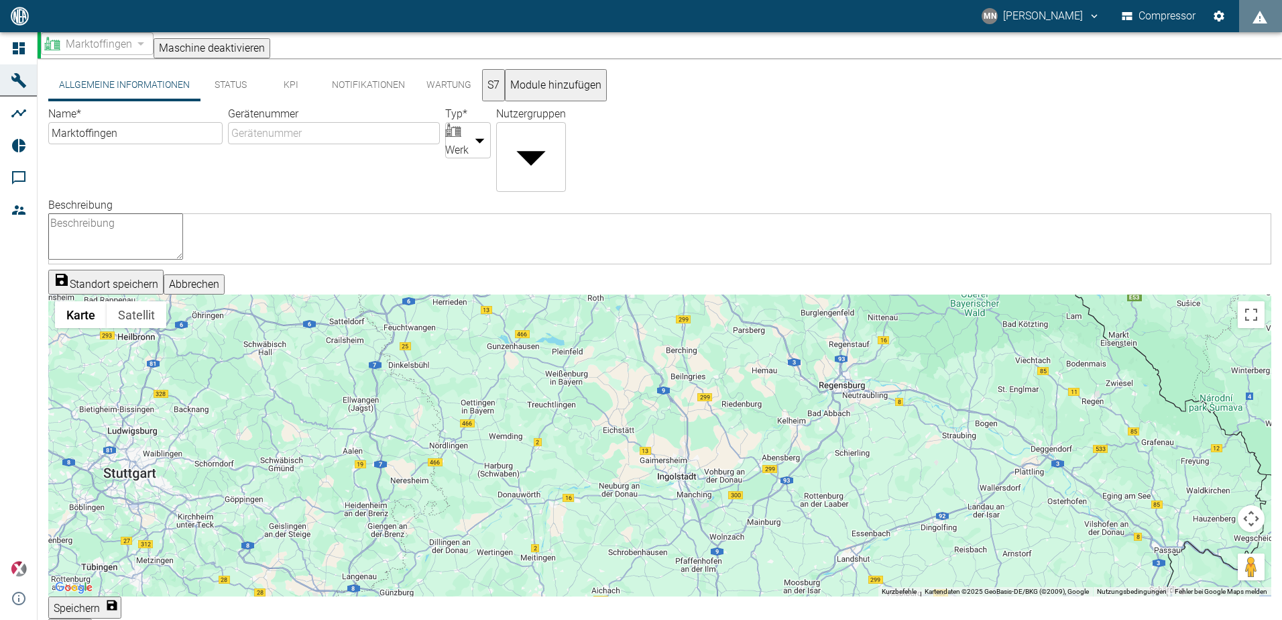
drag, startPoint x: 528, startPoint y: 362, endPoint x: 547, endPoint y: 461, distance: 101.1
click at [547, 461] on div at bounding box center [659, 445] width 1223 height 302
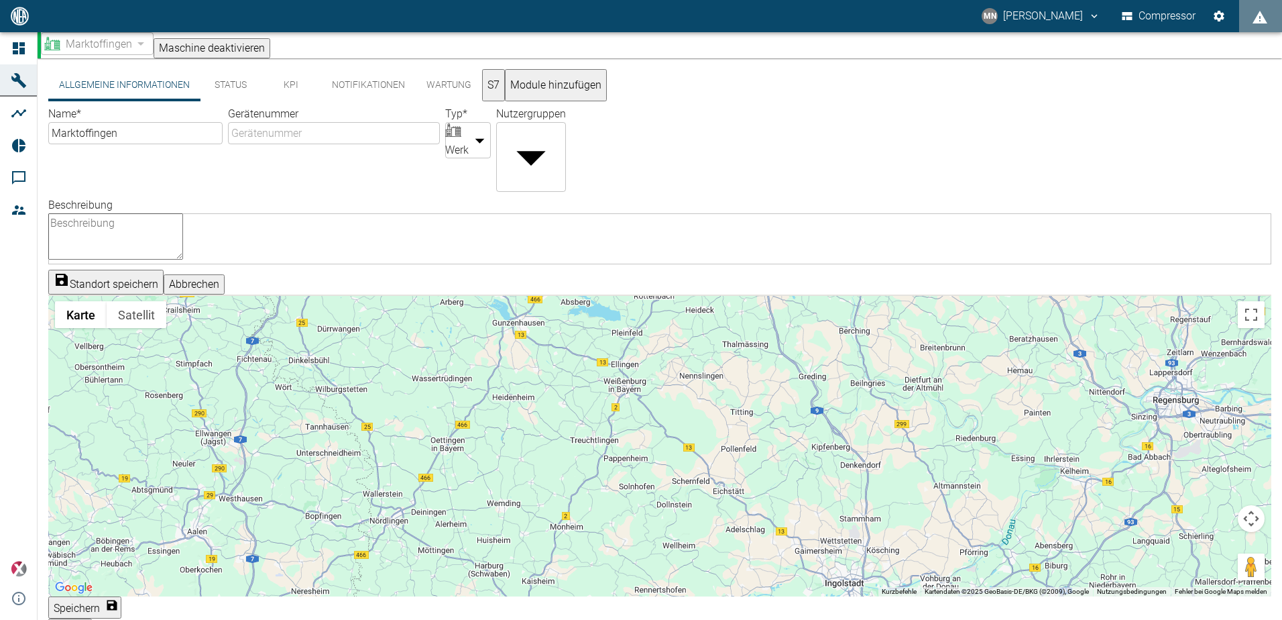
drag, startPoint x: 499, startPoint y: 388, endPoint x: 526, endPoint y: 495, distance: 110.7
click at [526, 495] on div at bounding box center [659, 445] width 1223 height 302
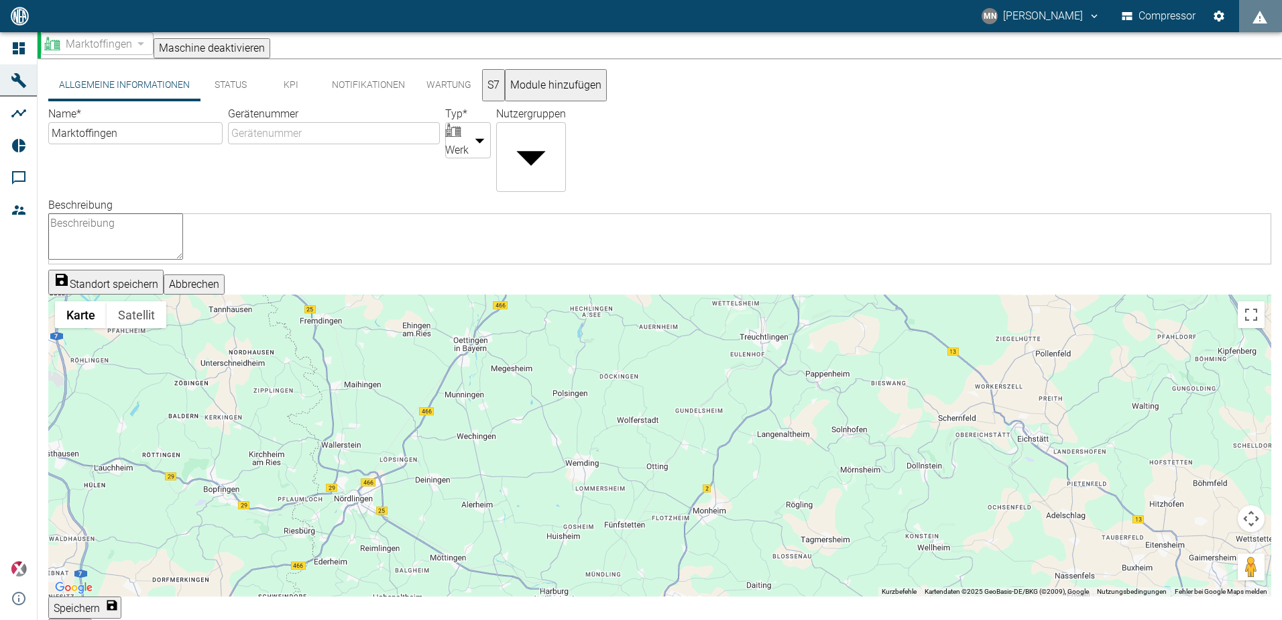
drag, startPoint x: 463, startPoint y: 538, endPoint x: 496, endPoint y: 470, distance: 76.2
click at [496, 470] on div at bounding box center [659, 445] width 1223 height 302
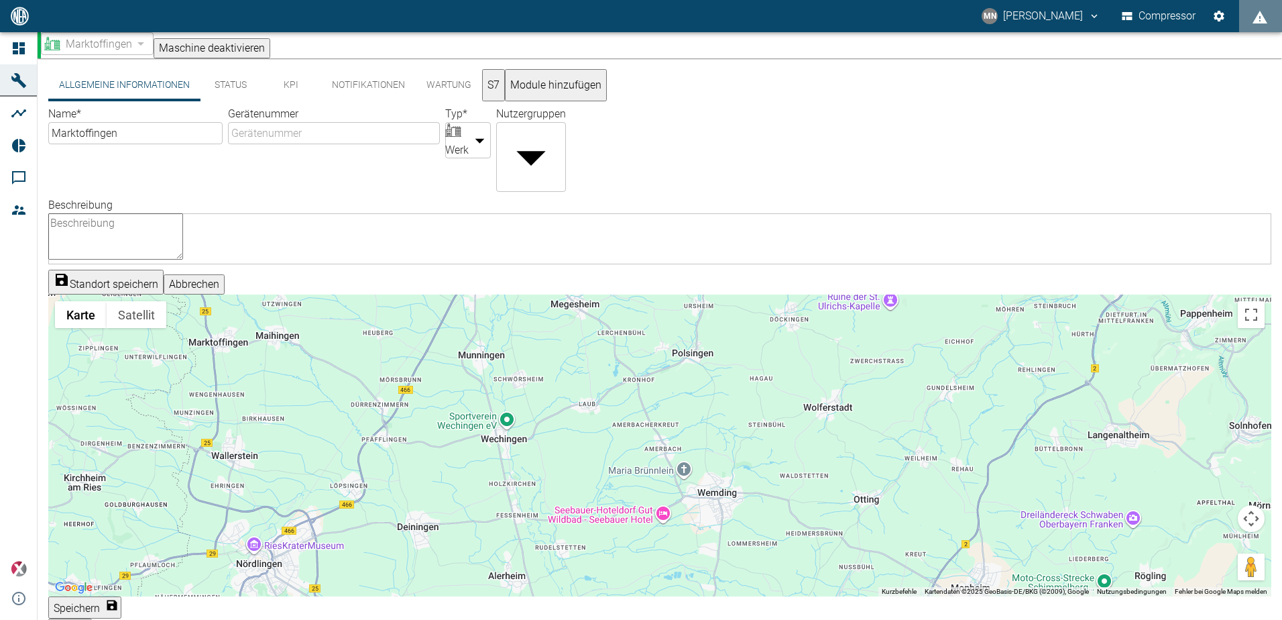
drag, startPoint x: 491, startPoint y: 445, endPoint x: 502, endPoint y: 503, distance: 58.7
click at [502, 503] on div at bounding box center [659, 445] width 1223 height 302
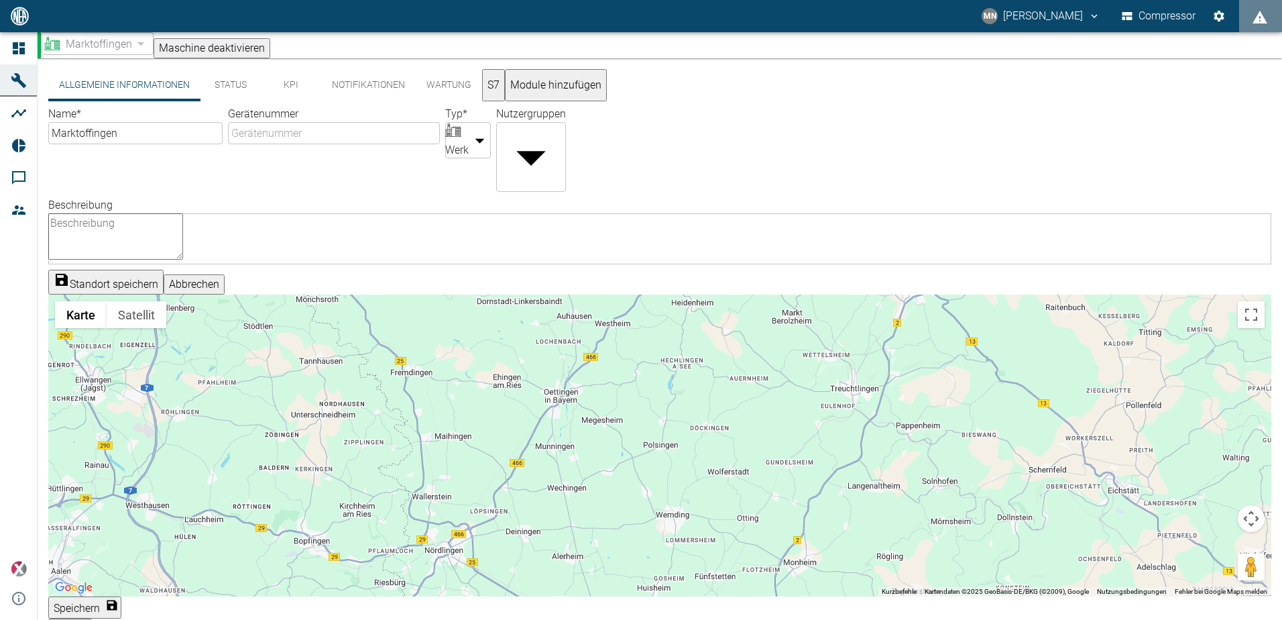
drag, startPoint x: 378, startPoint y: 440, endPoint x: 448, endPoint y: 461, distance: 73.0
click at [448, 461] on div at bounding box center [659, 445] width 1223 height 302
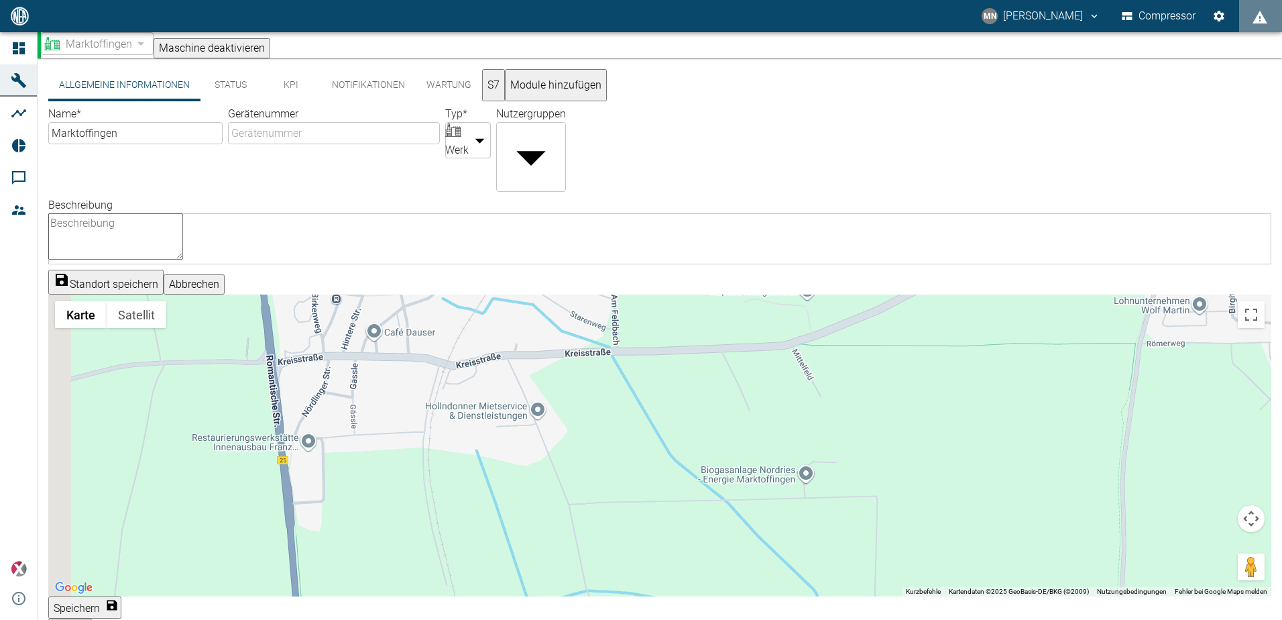
drag, startPoint x: 339, startPoint y: 460, endPoint x: 444, endPoint y: 479, distance: 107.0
click at [444, 479] on div at bounding box center [659, 445] width 1223 height 302
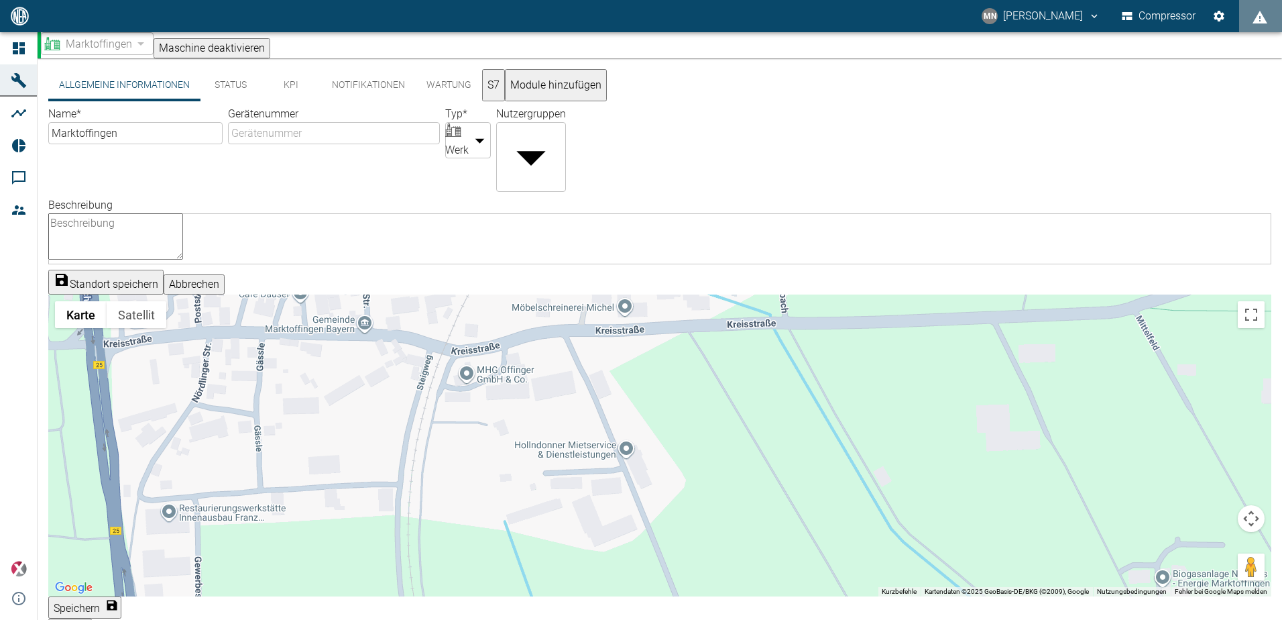
drag, startPoint x: 569, startPoint y: 438, endPoint x: 527, endPoint y: 501, distance: 75.5
click at [527, 501] on div at bounding box center [659, 445] width 1223 height 302
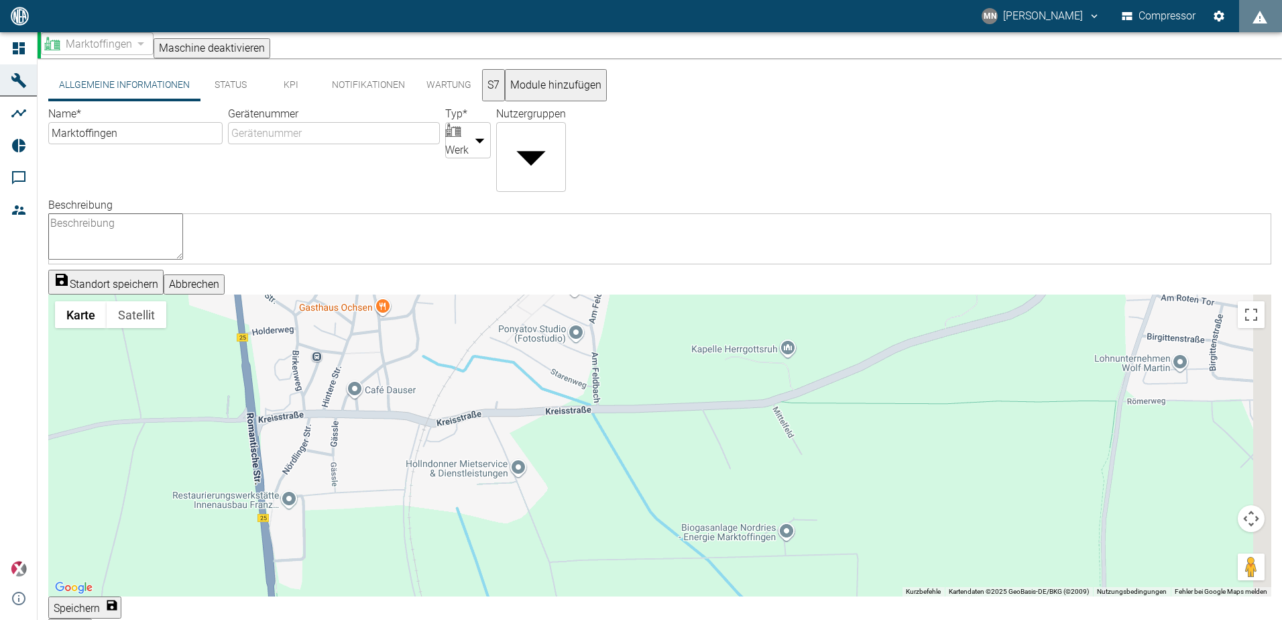
drag, startPoint x: 654, startPoint y: 486, endPoint x: 581, endPoint y: 482, distance: 73.9
click at [581, 482] on div at bounding box center [659, 445] width 1223 height 302
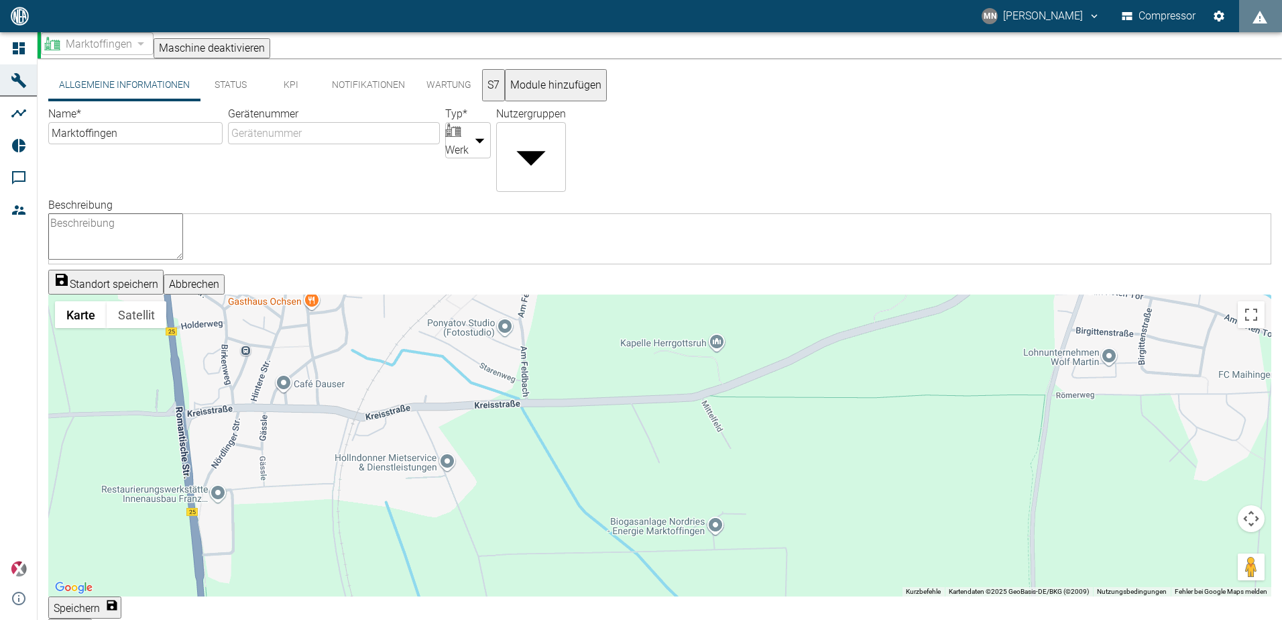
click at [711, 529] on div at bounding box center [659, 445] width 1223 height 302
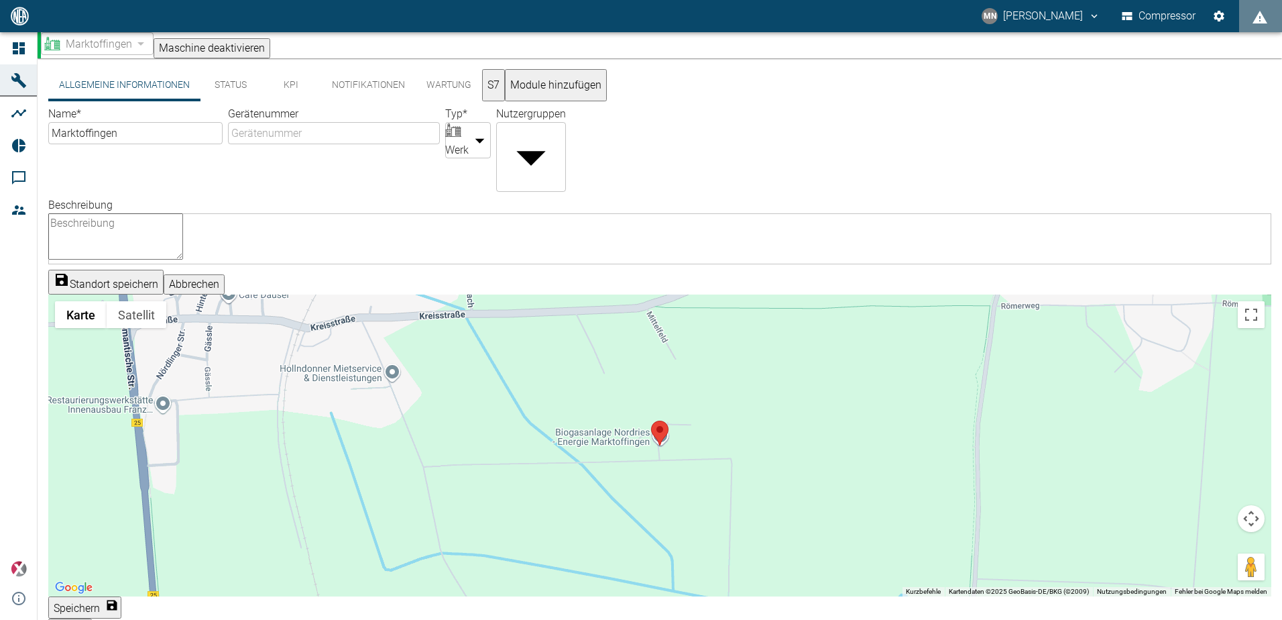
click at [140, 287] on button "Standort speichern" at bounding box center [105, 282] width 115 height 25
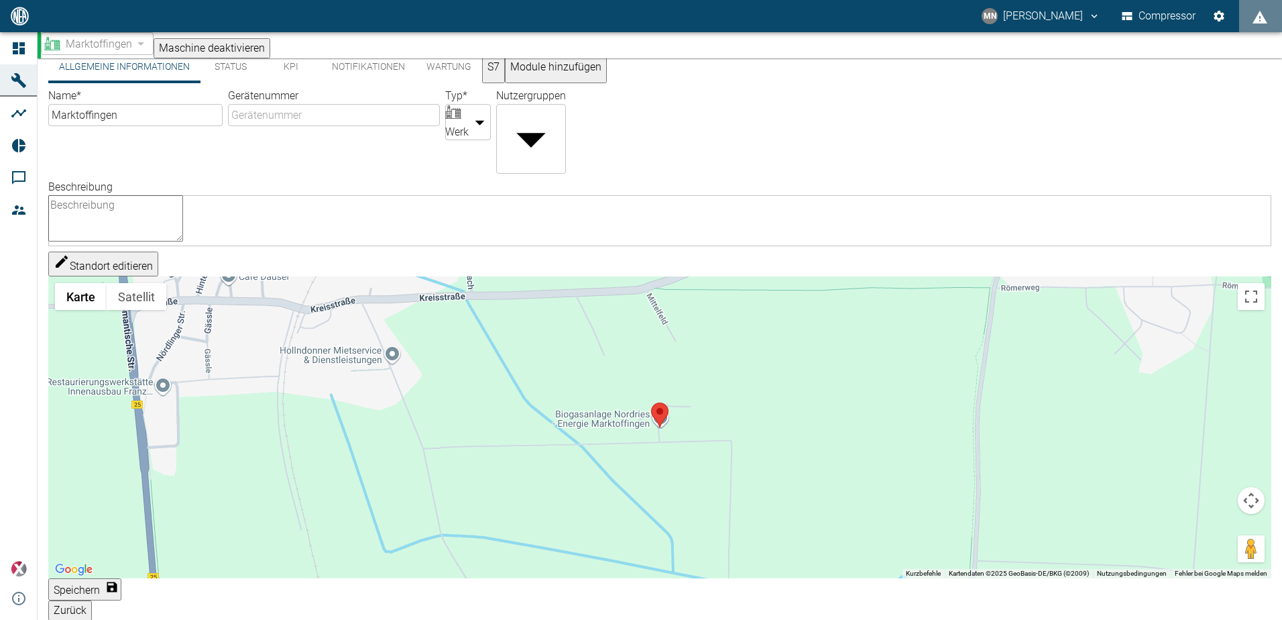
scroll to position [32, 0]
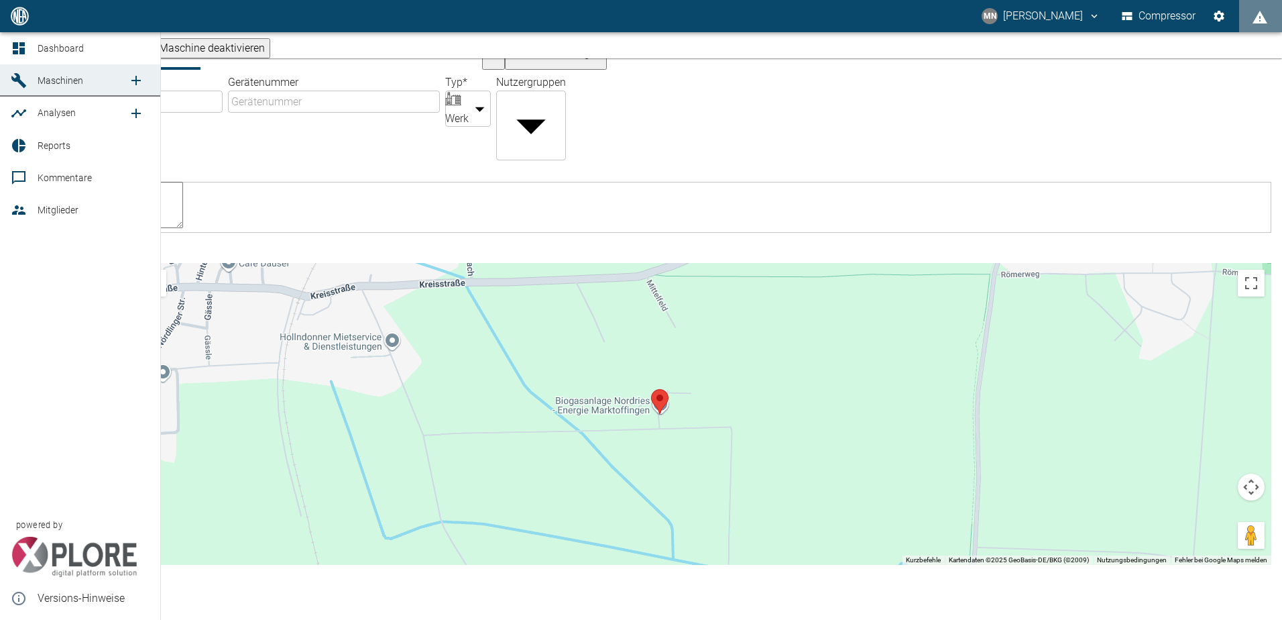
click at [22, 82] on icon at bounding box center [18, 80] width 15 height 15
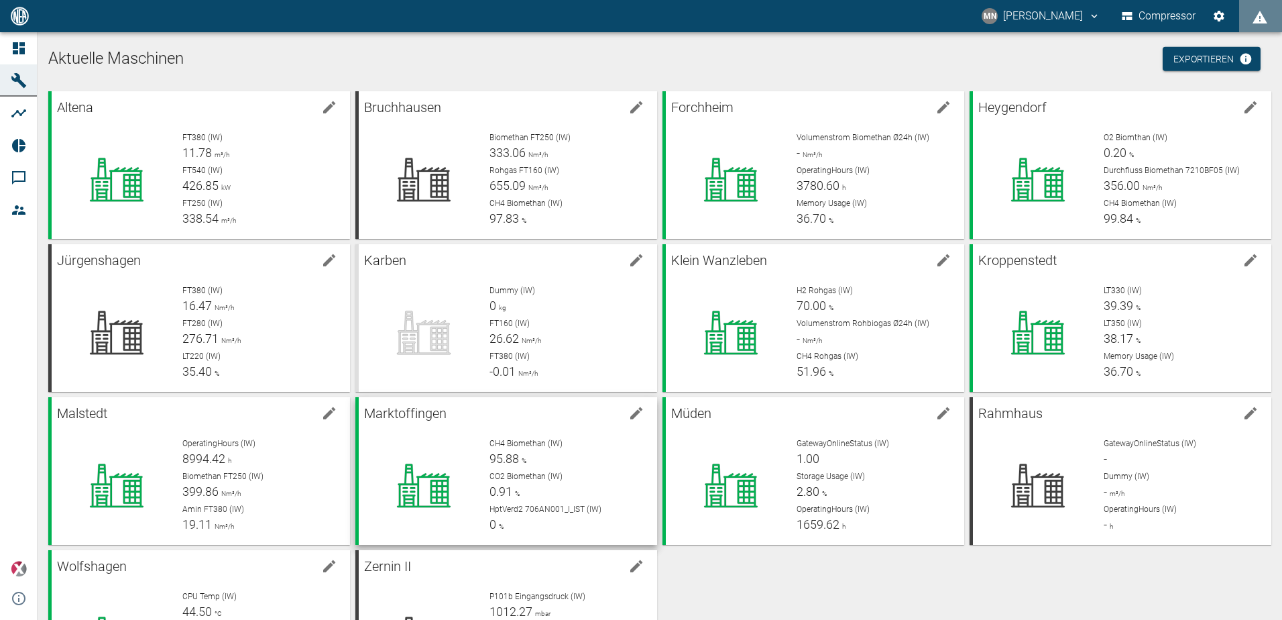
click at [605, 446] on p "CH4 Biomethan (IW)" at bounding box center [567, 443] width 157 height 12
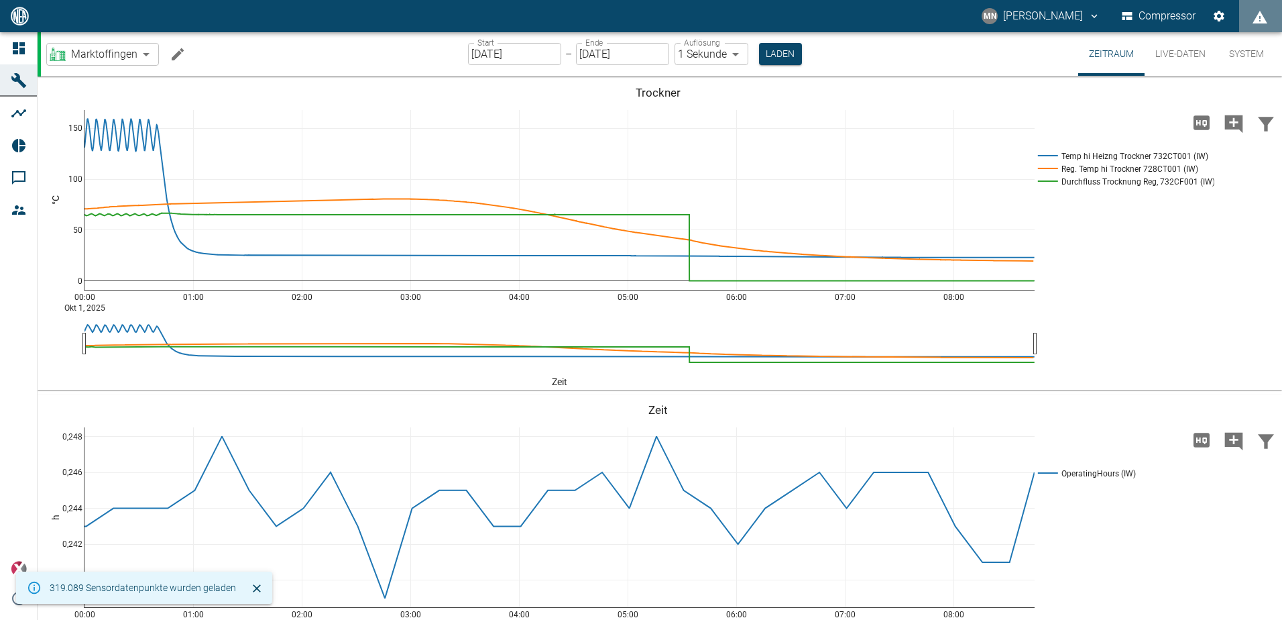
click at [170, 60] on button "Machine bearbeiten" at bounding box center [177, 54] width 27 height 27
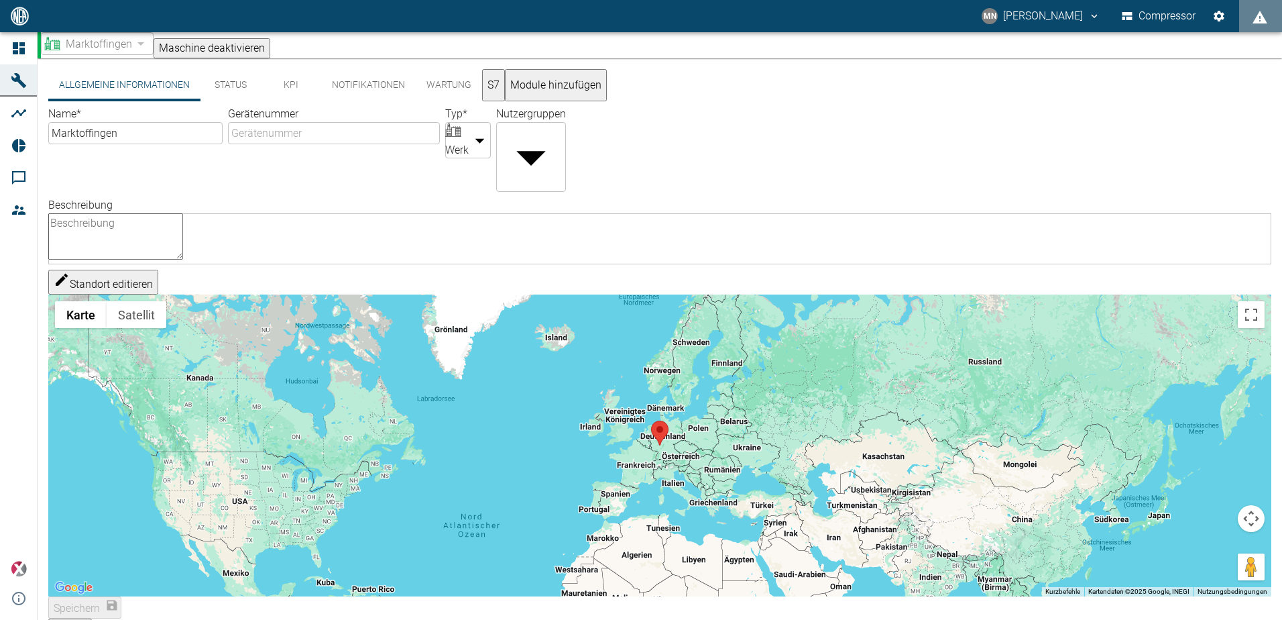
drag, startPoint x: 756, startPoint y: 458, endPoint x: 683, endPoint y: 407, distance: 88.5
click at [683, 407] on div "Standort editieren ← Nach links → Nach rechts ↑ Nach oben ↓ Nach unten + Heranz…" at bounding box center [659, 433] width 1223 height 327
click at [650, 450] on div "Standort editieren ← Nach links → Nach rechts ↑ Nach oben ↓ Nach unten + Heranz…" at bounding box center [659, 433] width 1223 height 327
click at [158, 286] on button "Standort editieren" at bounding box center [103, 282] width 110 height 25
click at [127, 287] on button "Standort speichern" at bounding box center [105, 282] width 115 height 25
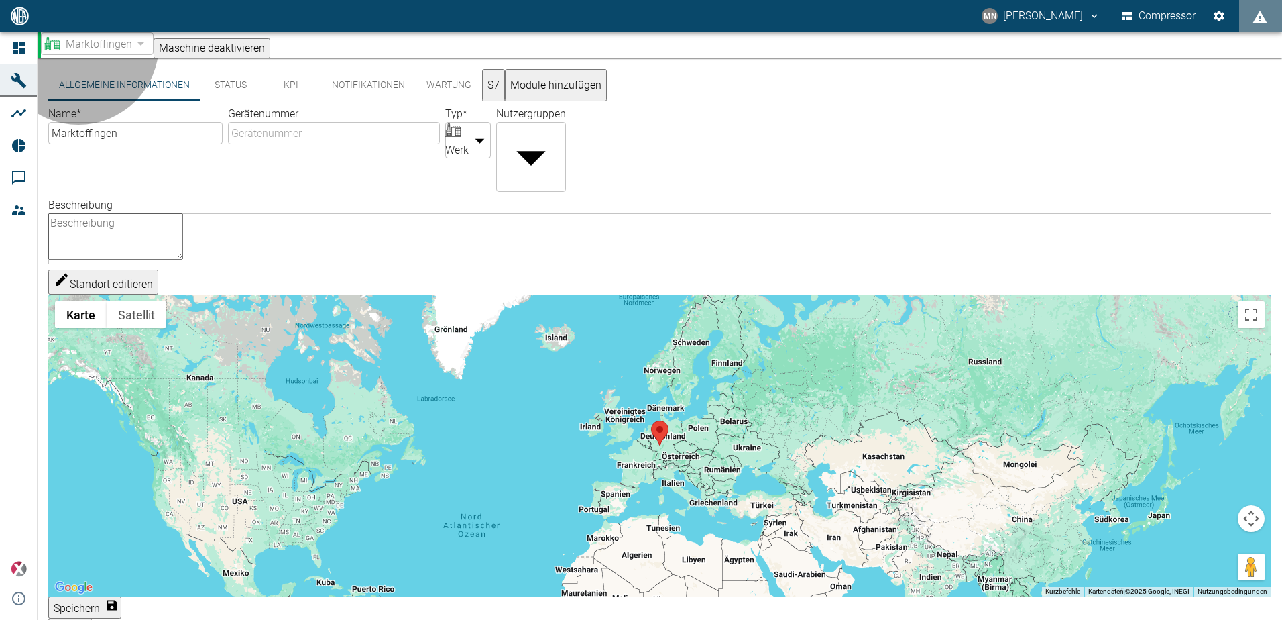
click at [127, 287] on button "Standort editieren" at bounding box center [103, 282] width 110 height 25
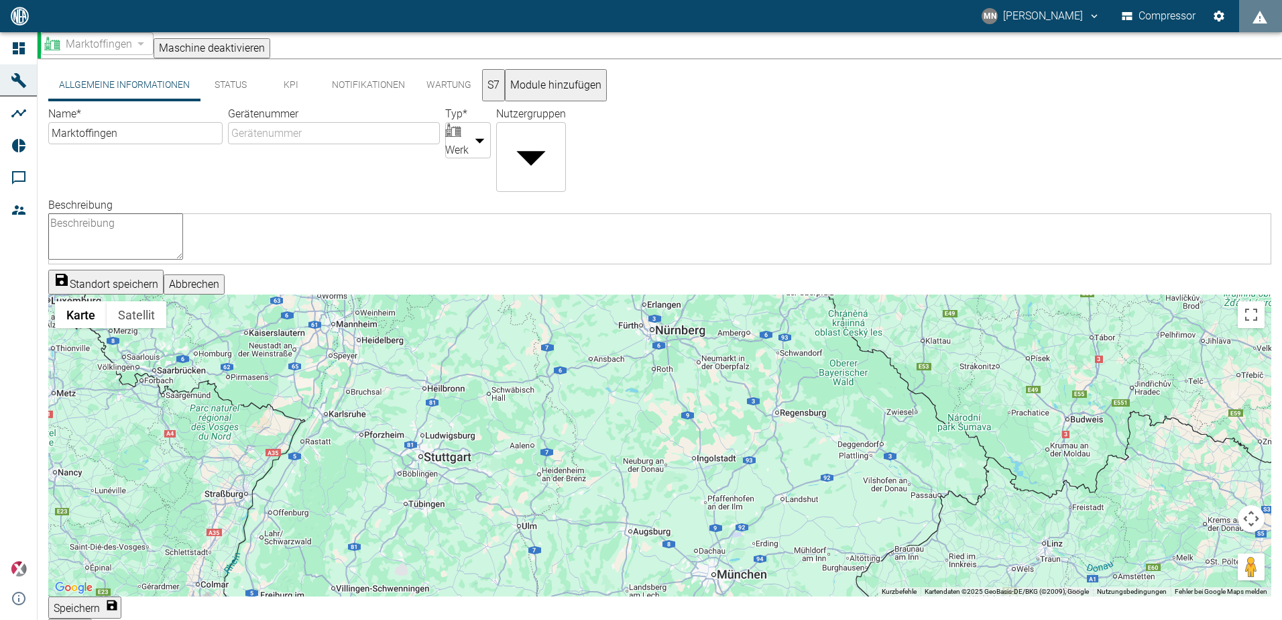
drag, startPoint x: 616, startPoint y: 401, endPoint x: 624, endPoint y: 455, distance: 54.8
click at [624, 455] on div at bounding box center [659, 445] width 1223 height 302
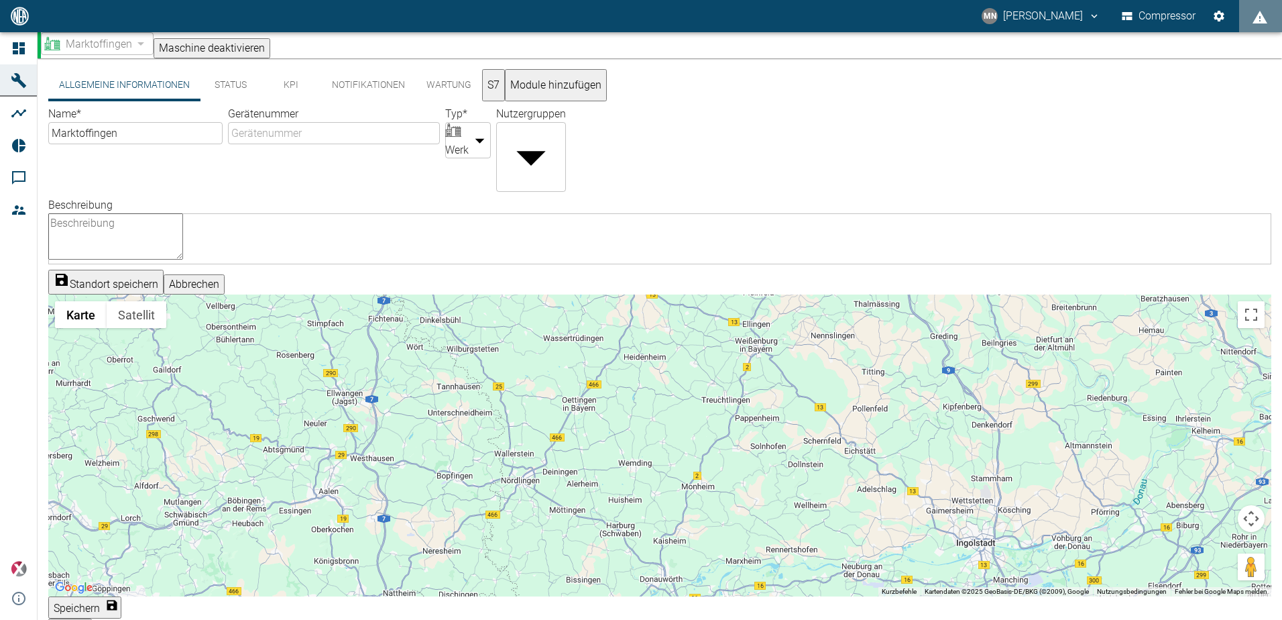
drag, startPoint x: 504, startPoint y: 391, endPoint x: 565, endPoint y: 428, distance: 71.6
click at [565, 428] on div at bounding box center [659, 445] width 1223 height 302
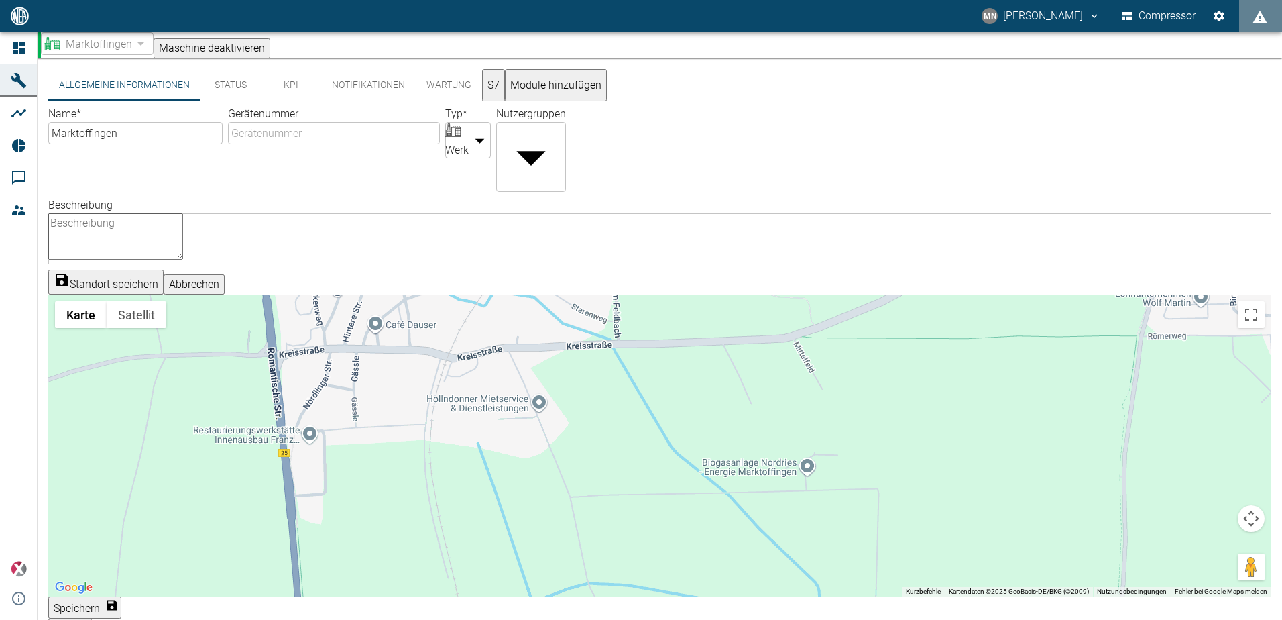
click at [801, 479] on div at bounding box center [659, 445] width 1223 height 302
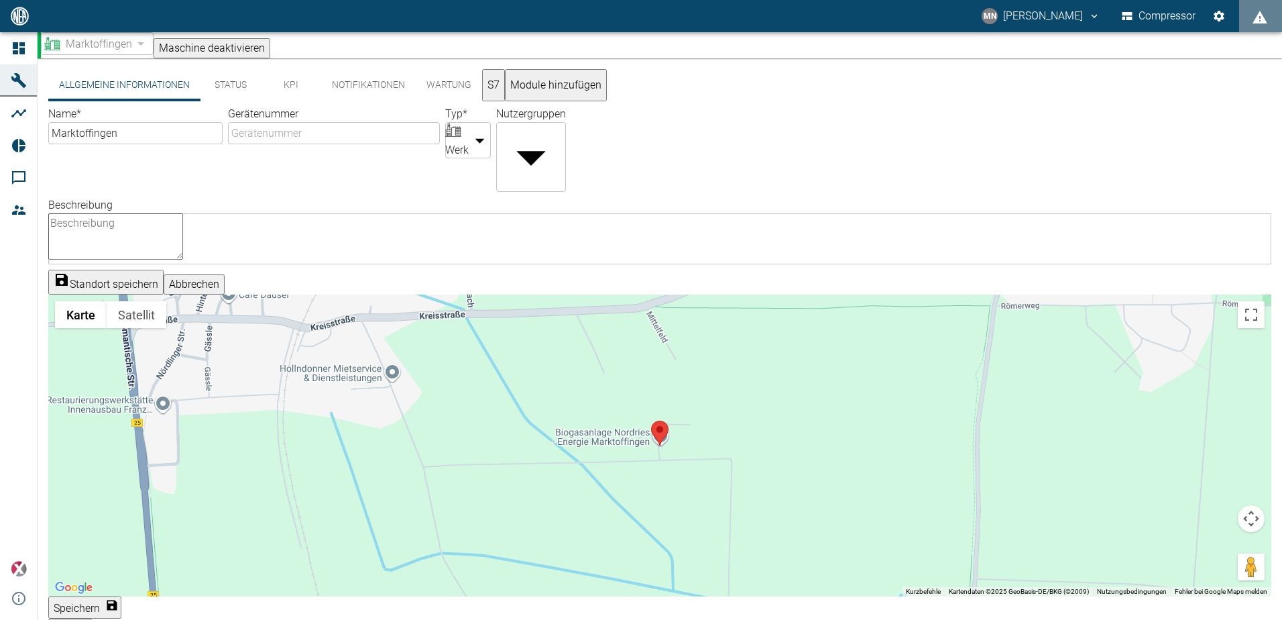
click at [135, 286] on button "Standort speichern" at bounding box center [105, 282] width 115 height 25
click at [183, 213] on textarea "Beschreibung" at bounding box center [115, 236] width 135 height 46
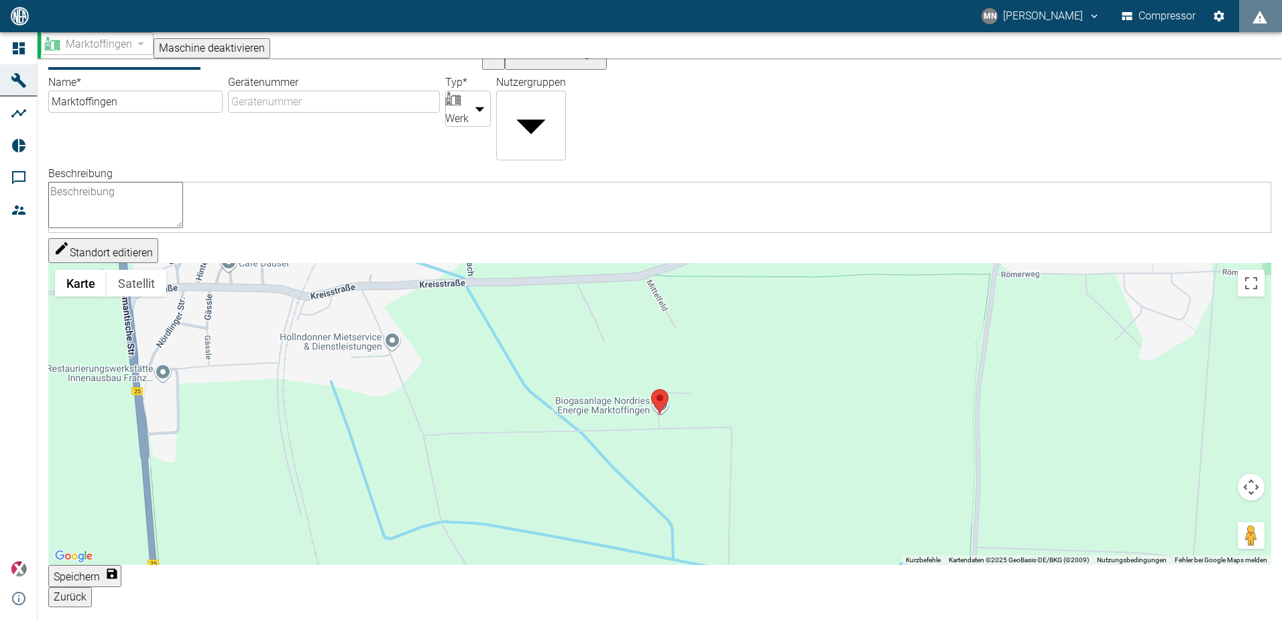
click at [121, 587] on button "Speichern" at bounding box center [84, 576] width 73 height 22
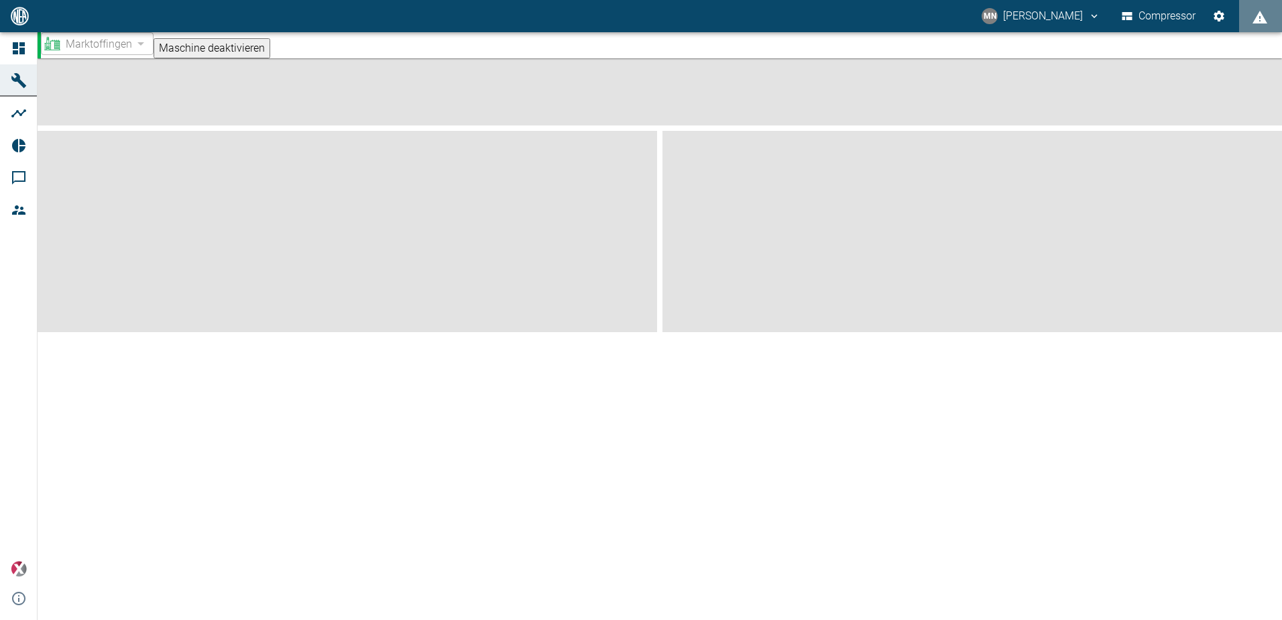
scroll to position [0, 0]
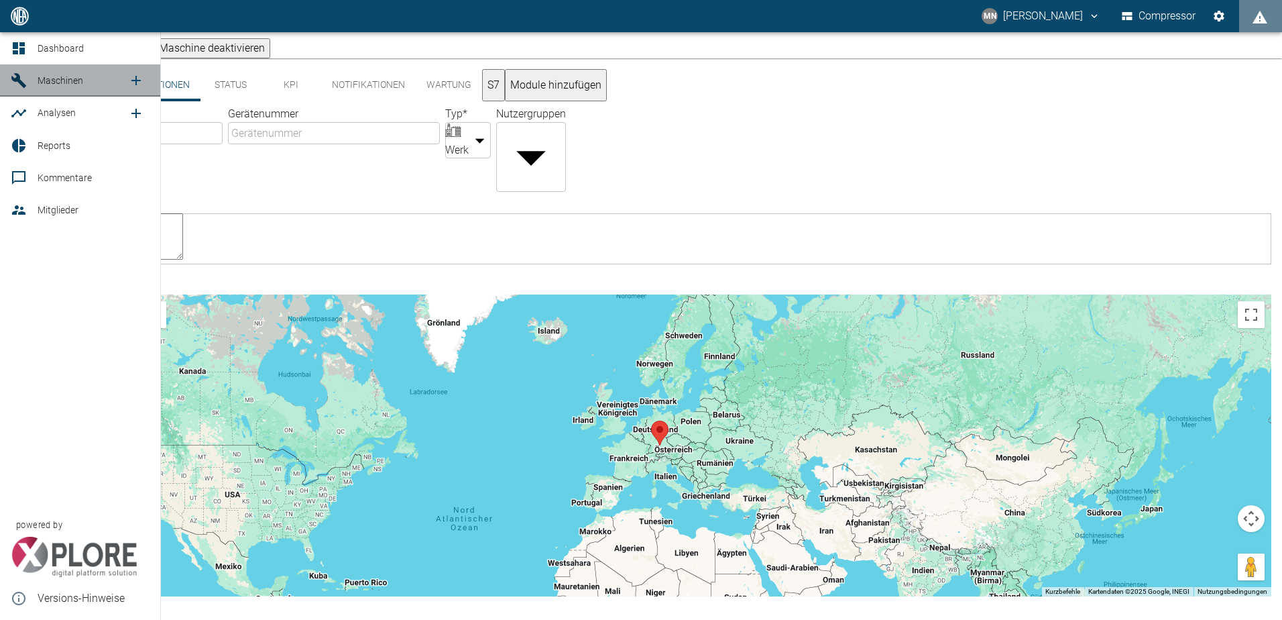
click at [15, 79] on icon at bounding box center [18, 80] width 15 height 15
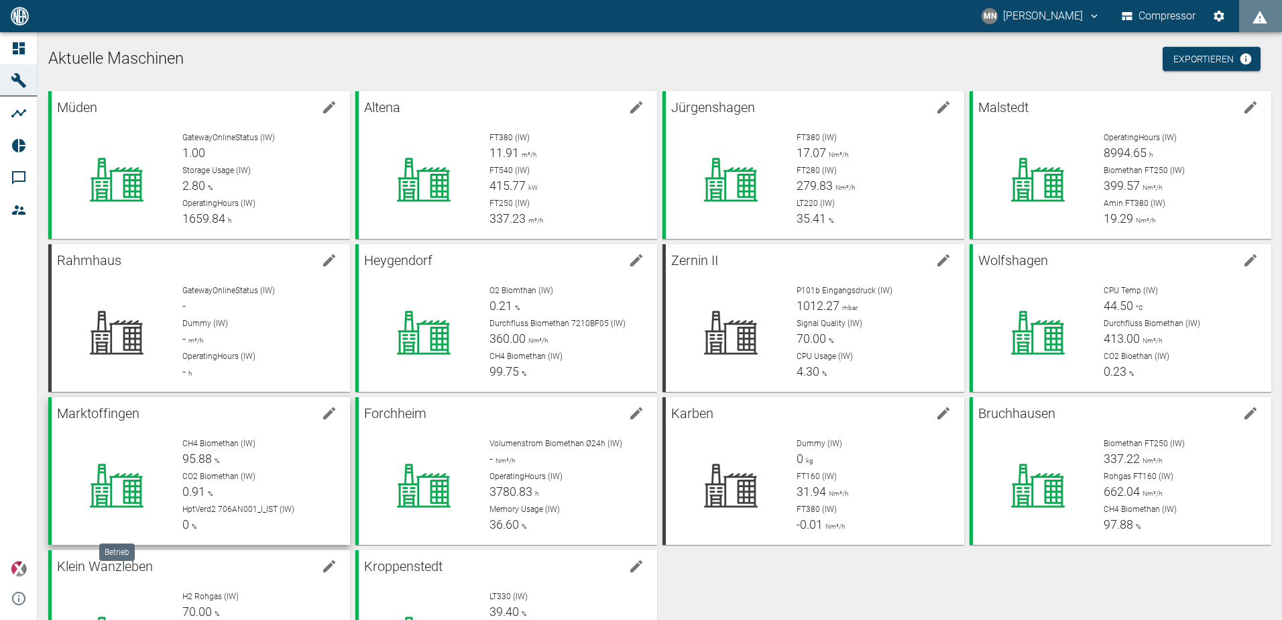
click at [121, 451] on div at bounding box center [116, 485] width 109 height 97
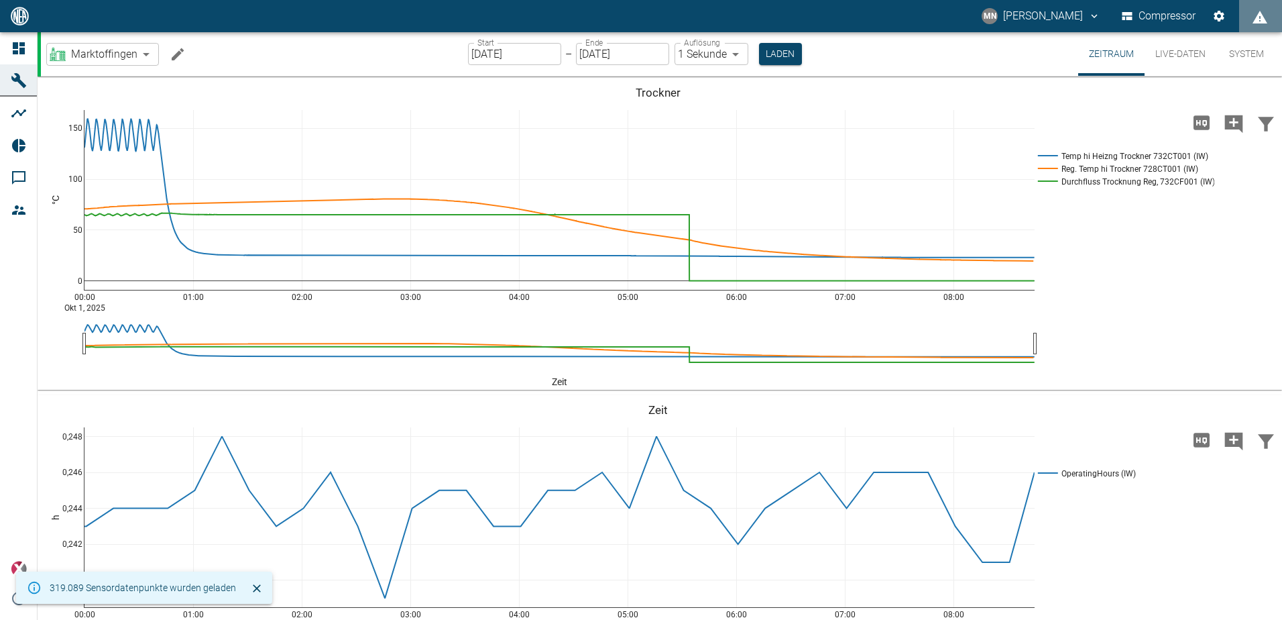
click at [1172, 48] on button "Live-Daten" at bounding box center [1181, 54] width 72 height 44
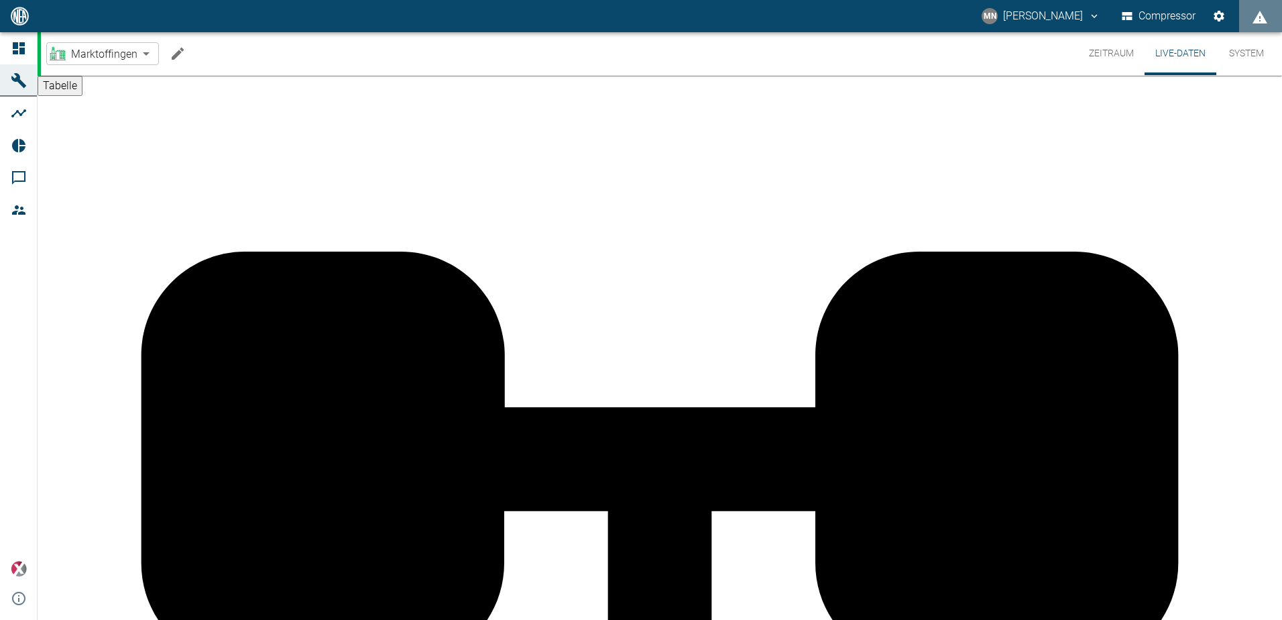
scroll to position [76, 0]
